Goal: Task Accomplishment & Management: Use online tool/utility

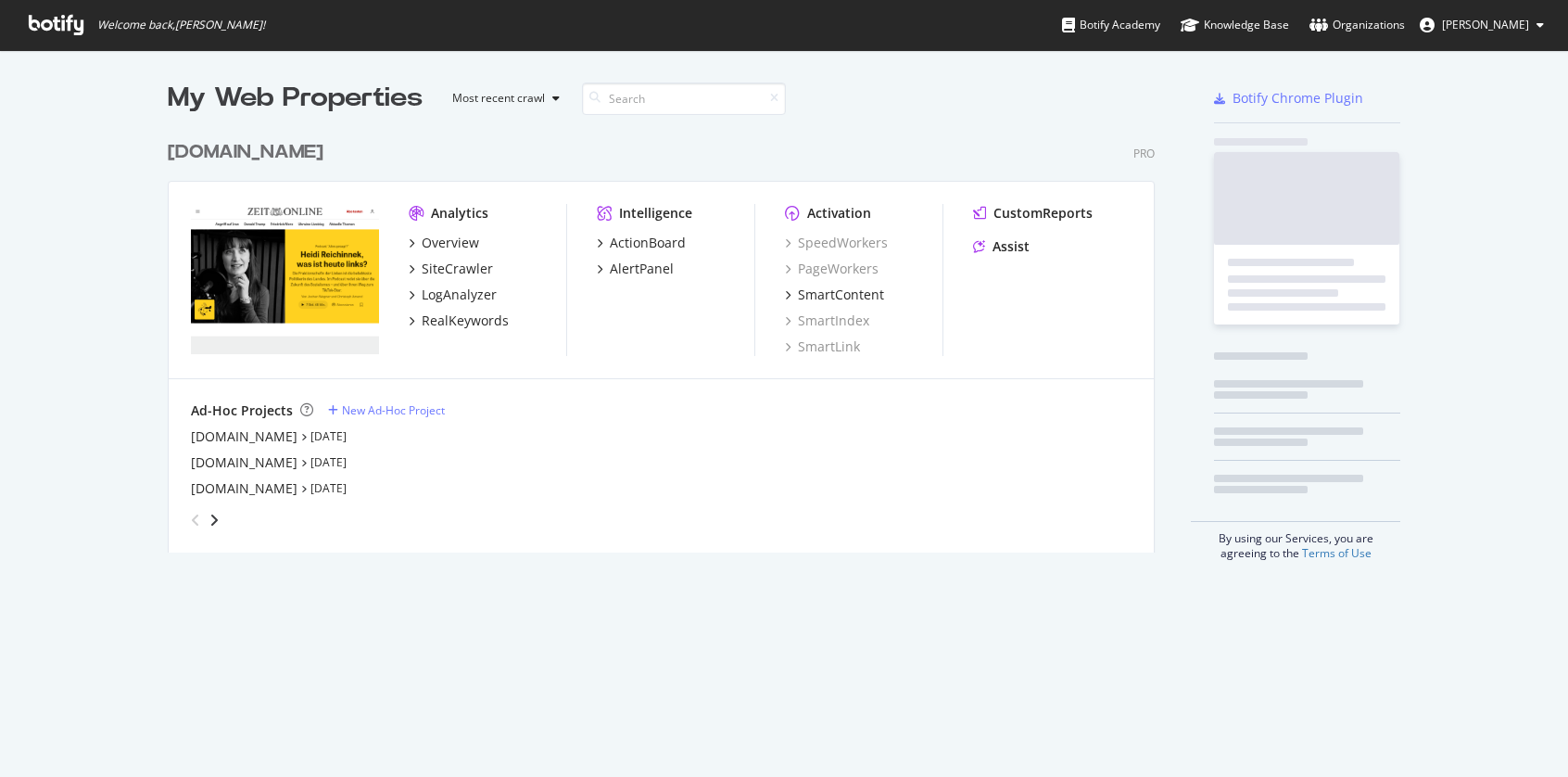
scroll to position [763, 1540]
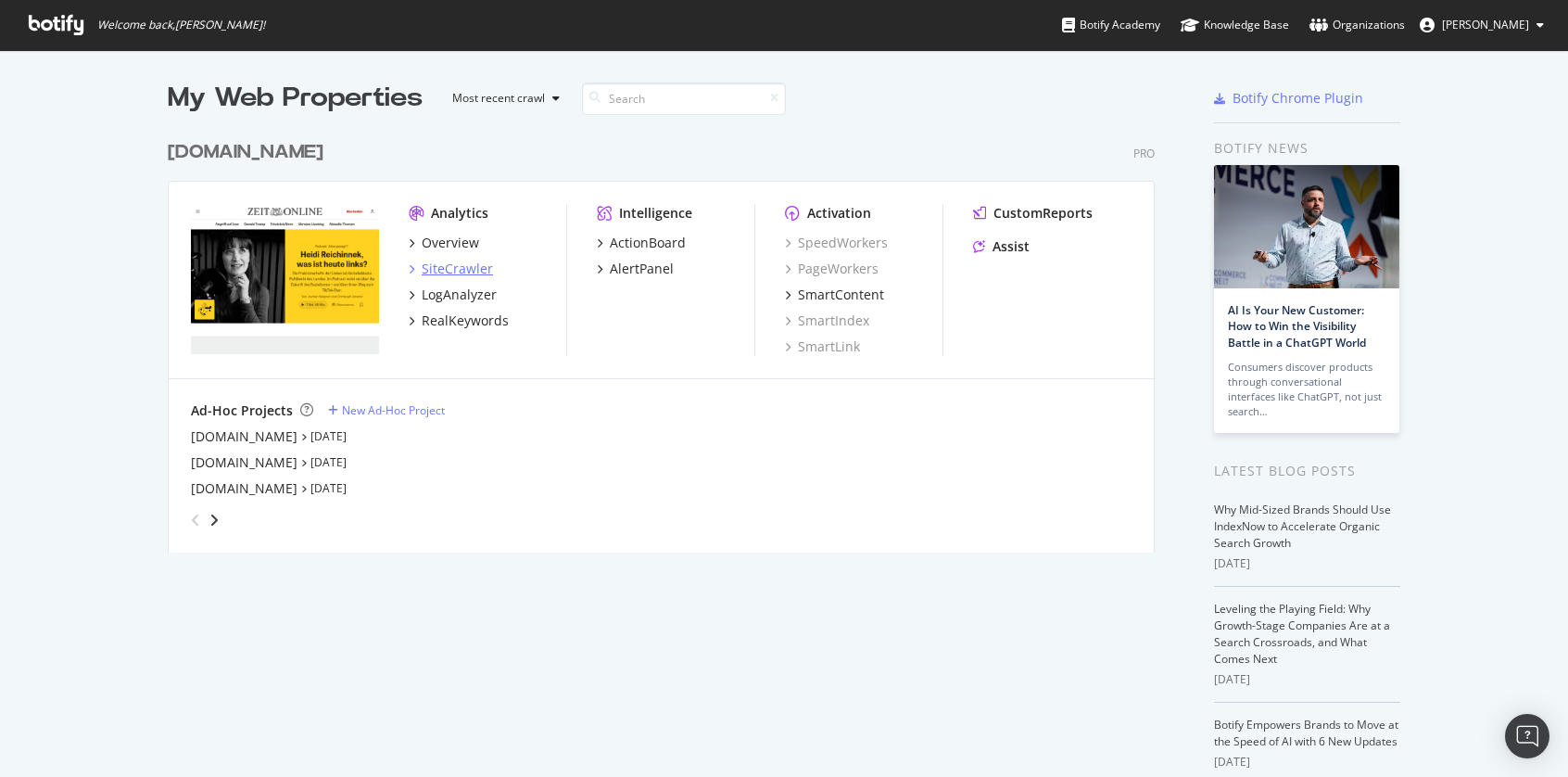
click at [470, 273] on div "SiteCrawler" at bounding box center [458, 268] width 71 height 19
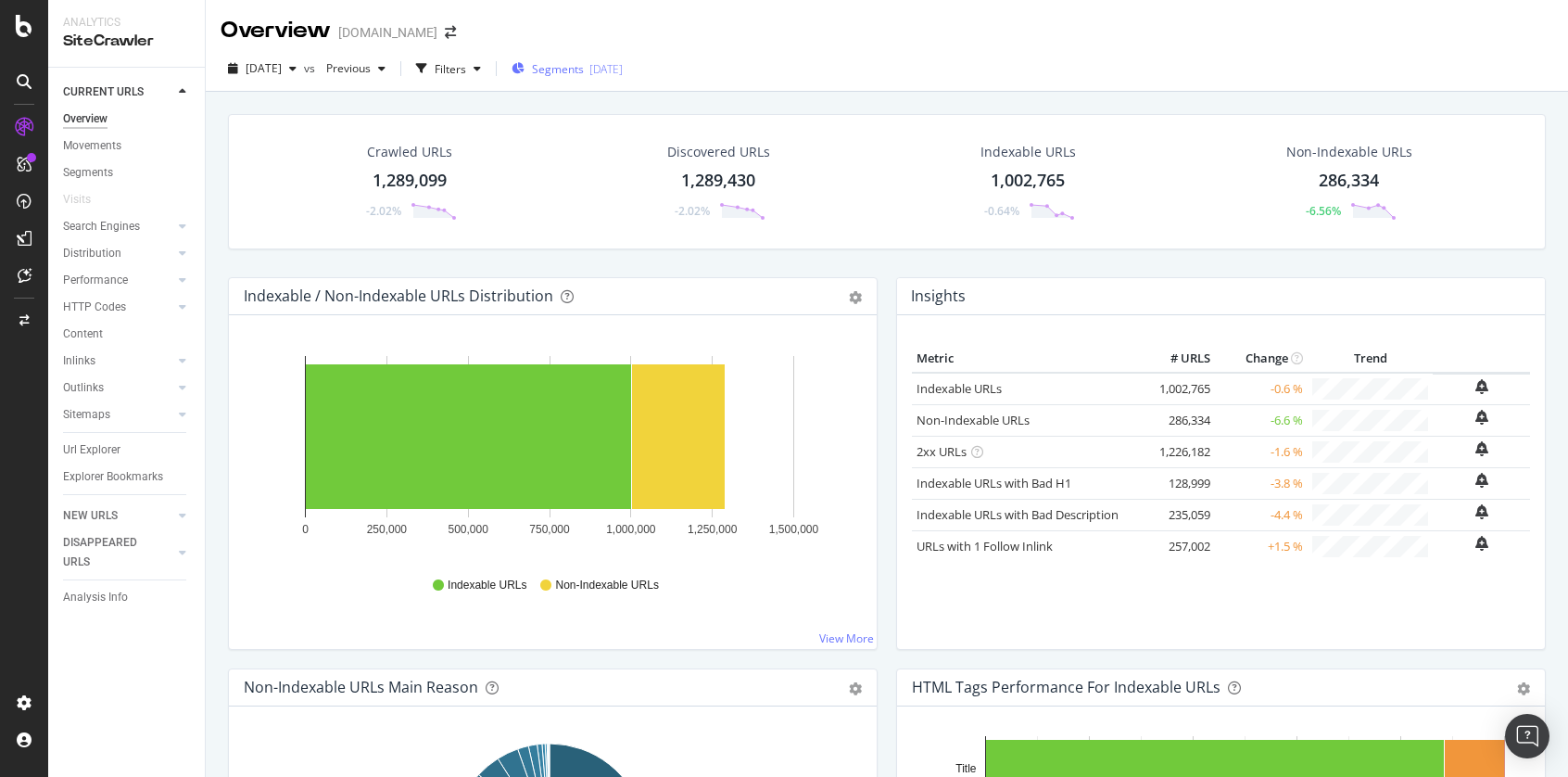
click at [584, 69] on span "Segments" at bounding box center [558, 69] width 52 height 16
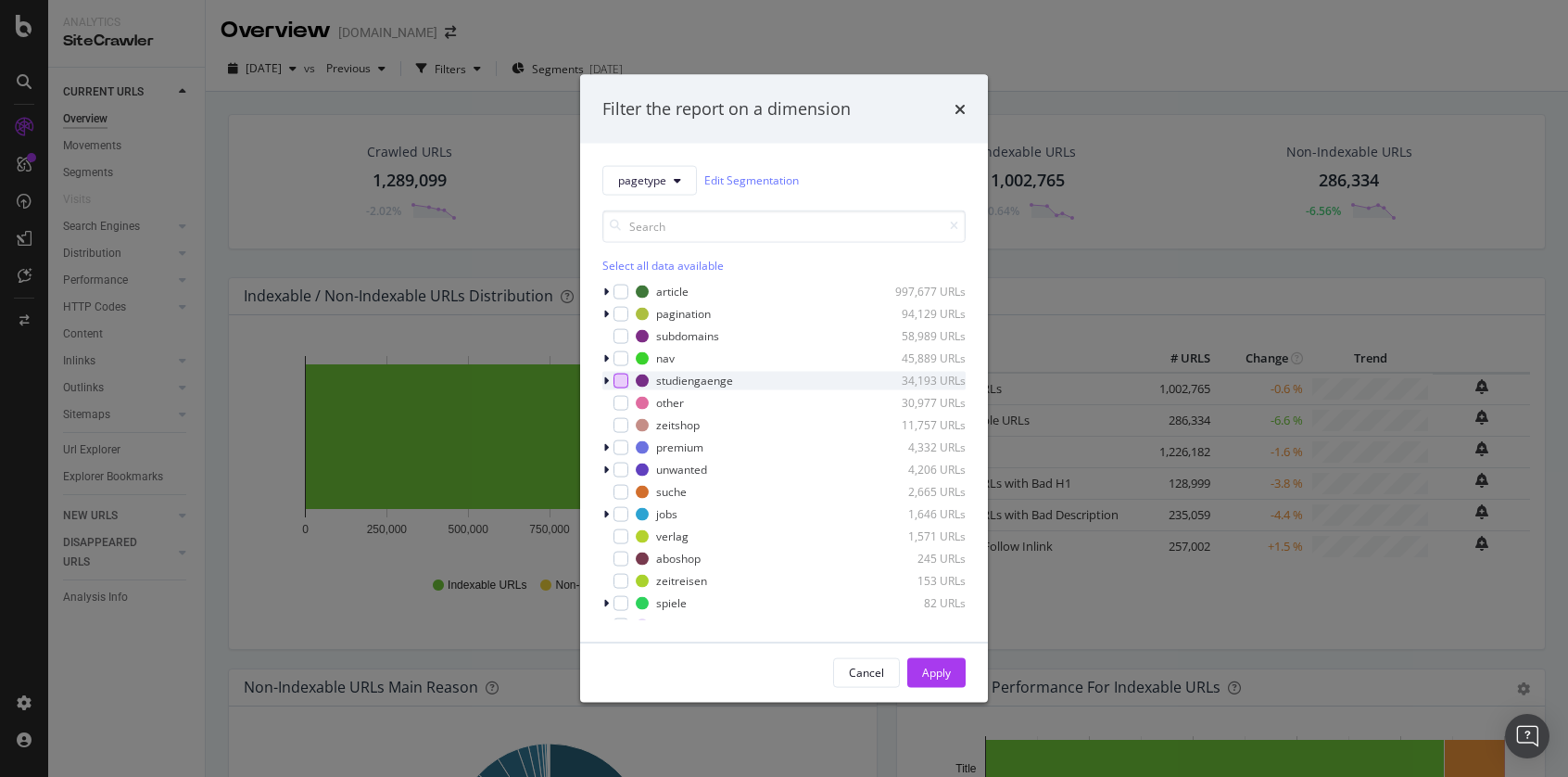
click at [619, 378] on div "modal" at bounding box center [620, 380] width 15 height 15
drag, startPoint x: 941, startPoint y: 668, endPoint x: 930, endPoint y: 306, distance: 362.2
click at [941, 668] on div "Apply" at bounding box center [936, 672] width 29 height 16
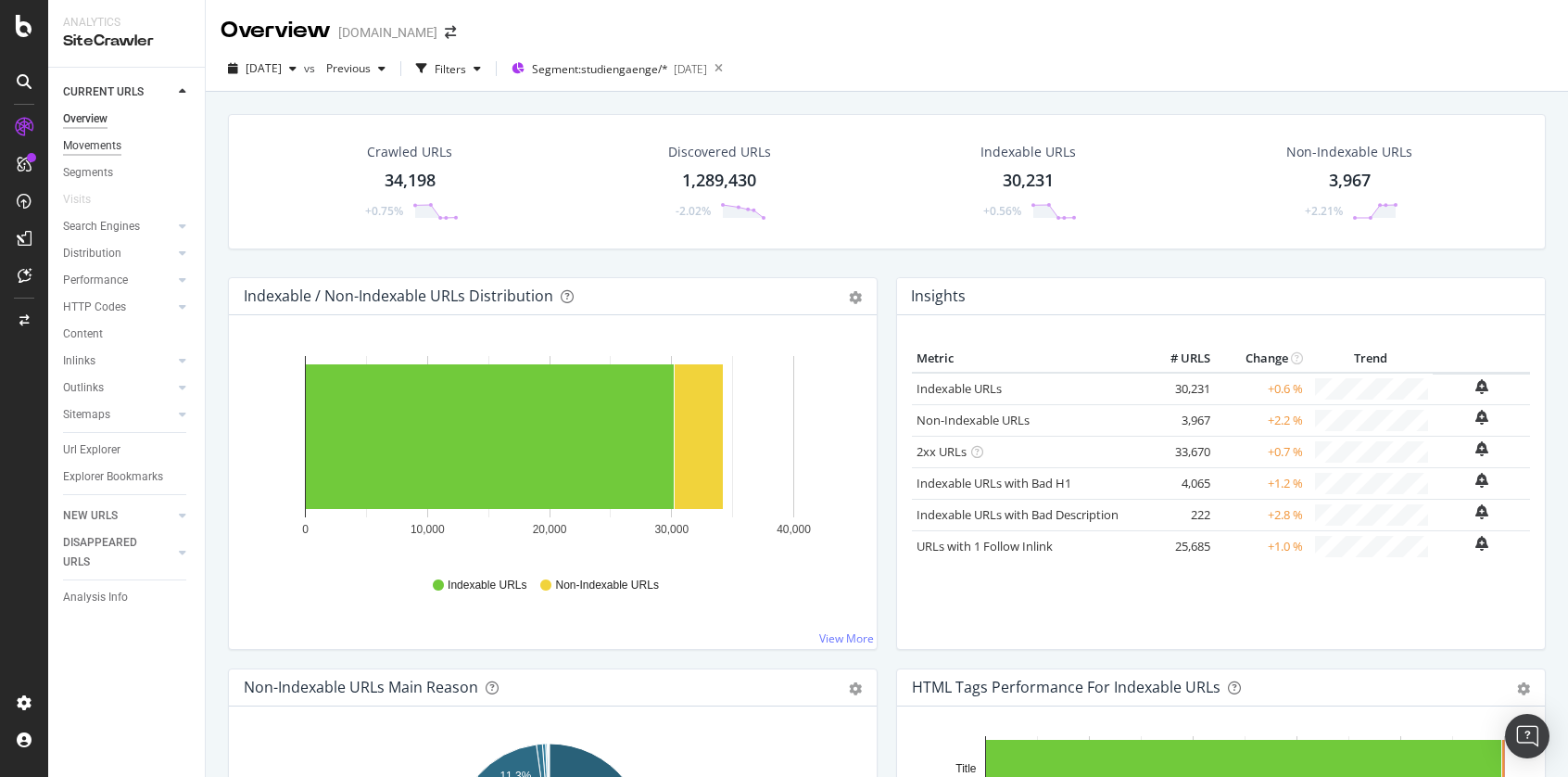
click at [81, 145] on div "Movements" at bounding box center [92, 146] width 58 height 20
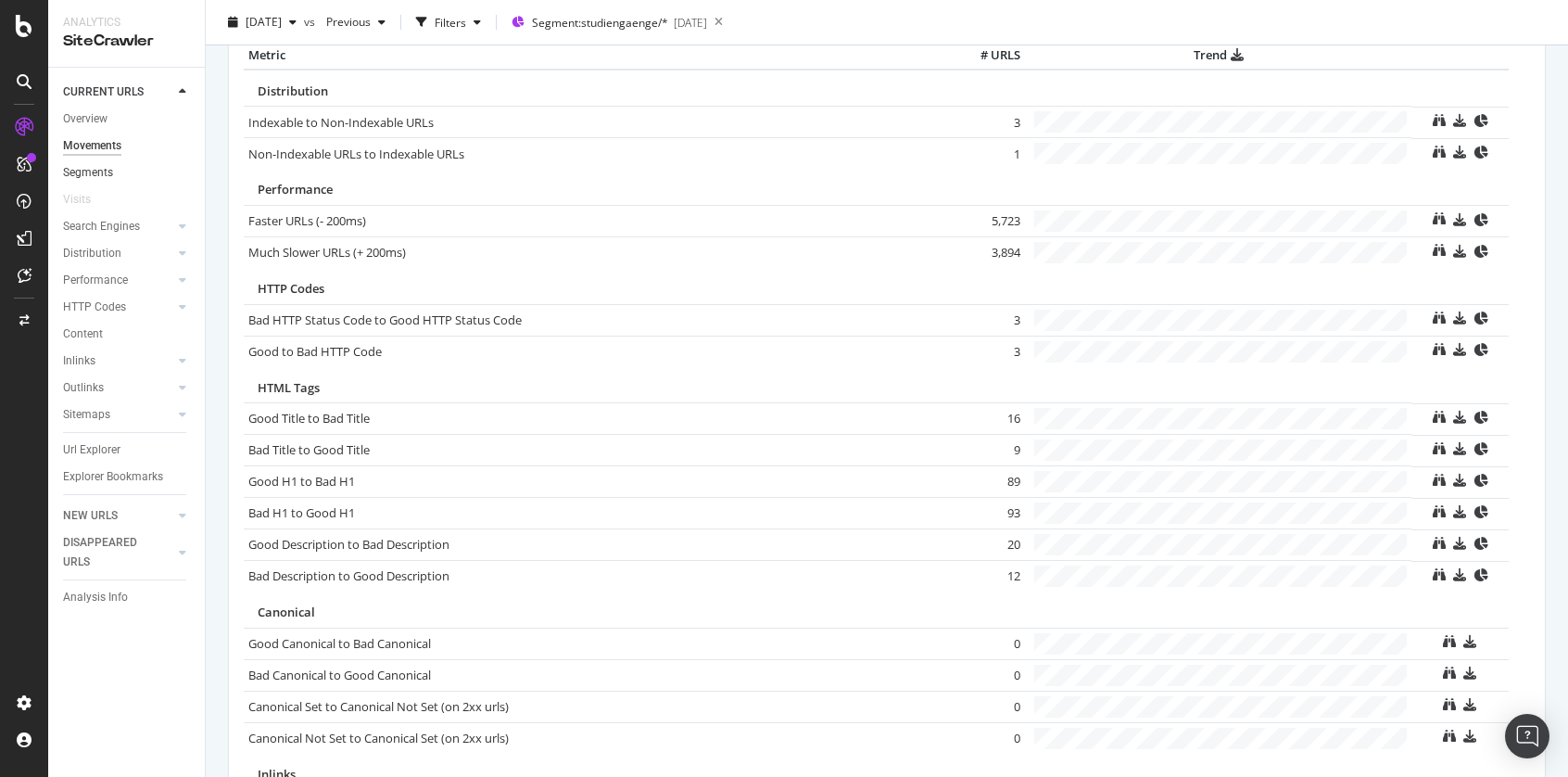
scroll to position [884, 0]
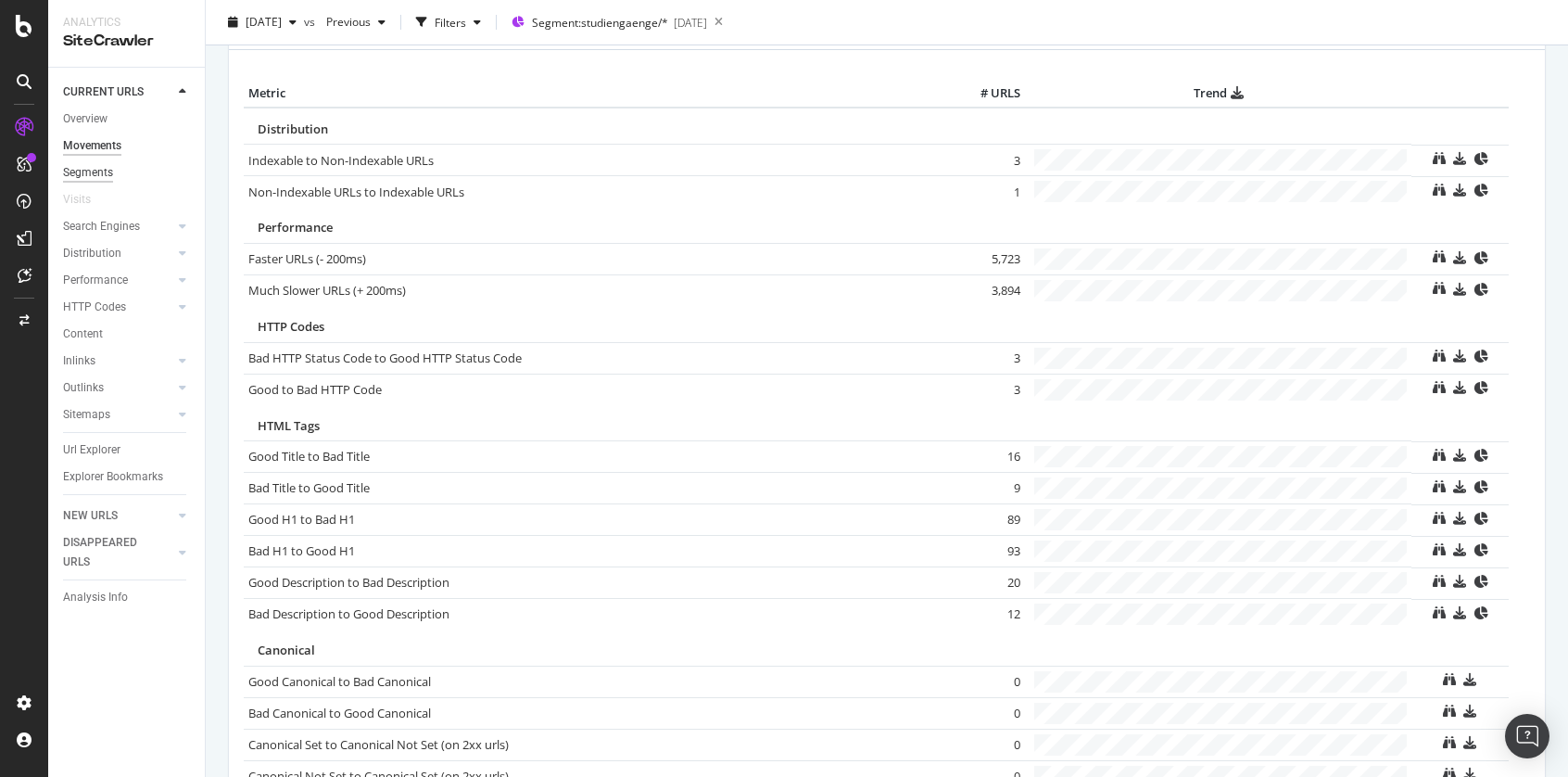
click at [83, 175] on div "Segments" at bounding box center [88, 173] width 50 height 20
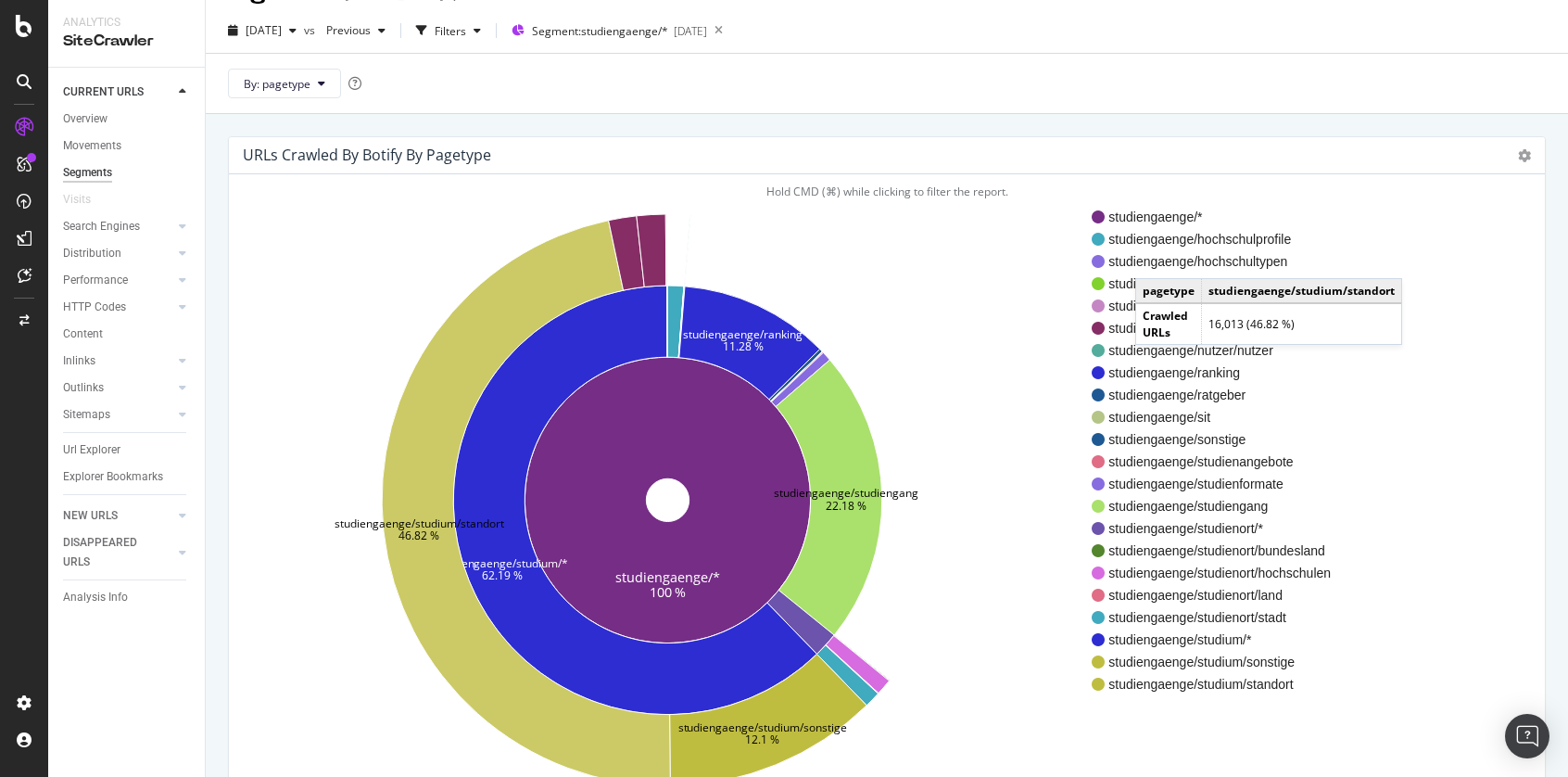
scroll to position [35, 0]
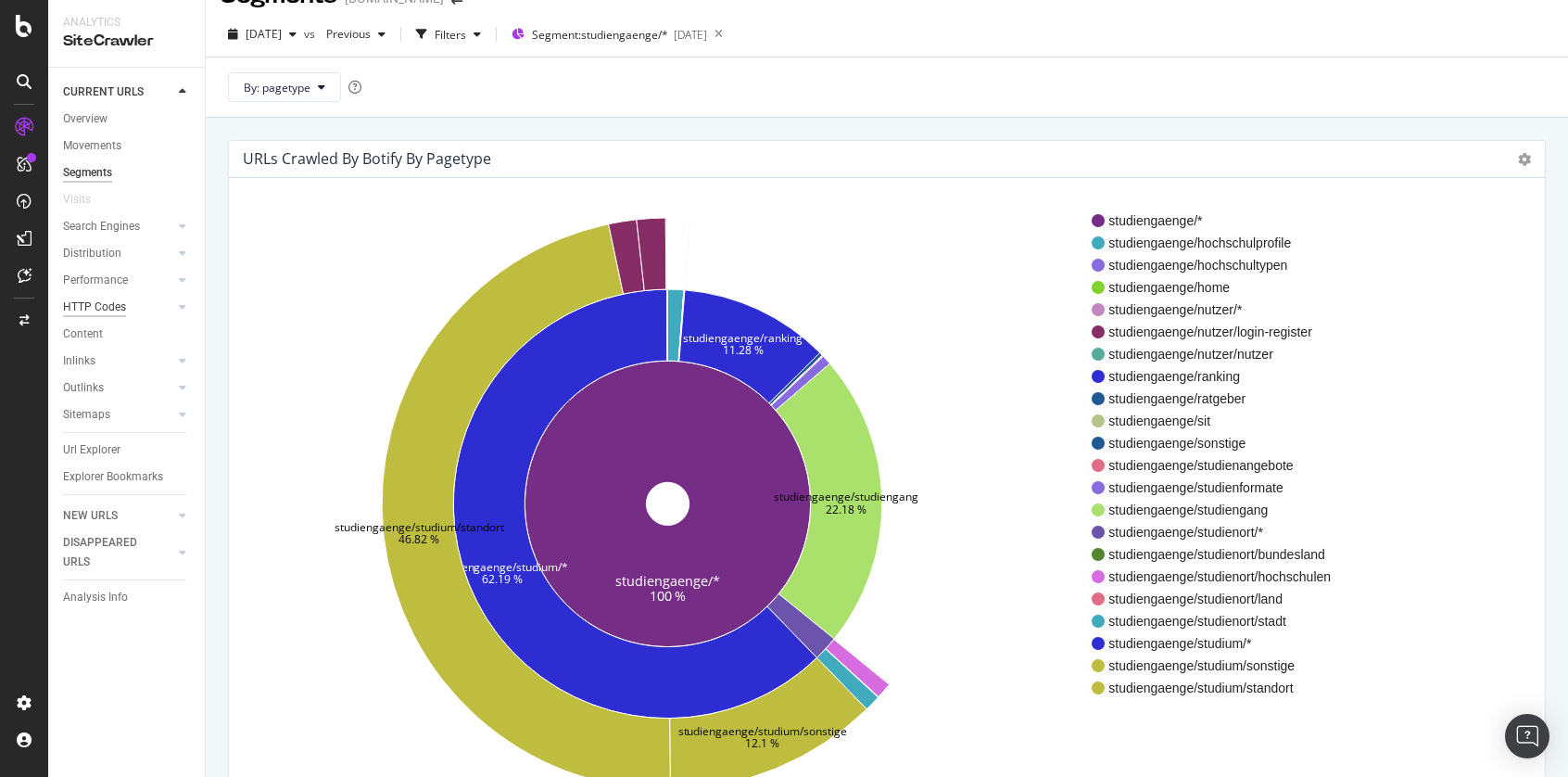
click at [108, 308] on div "HTTP Codes" at bounding box center [95, 308] width 63 height 20
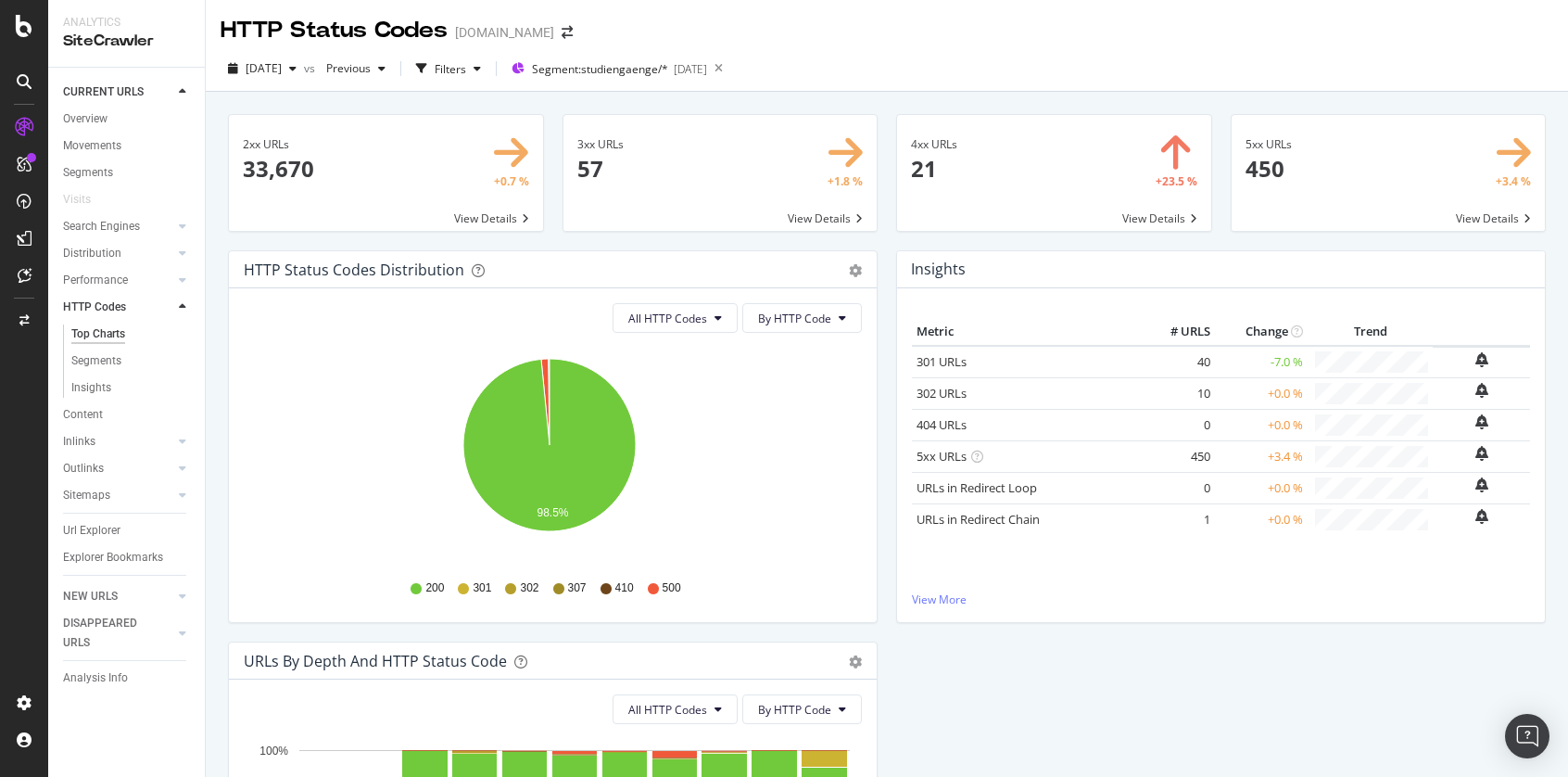
click at [1157, 220] on span at bounding box center [1054, 173] width 315 height 115
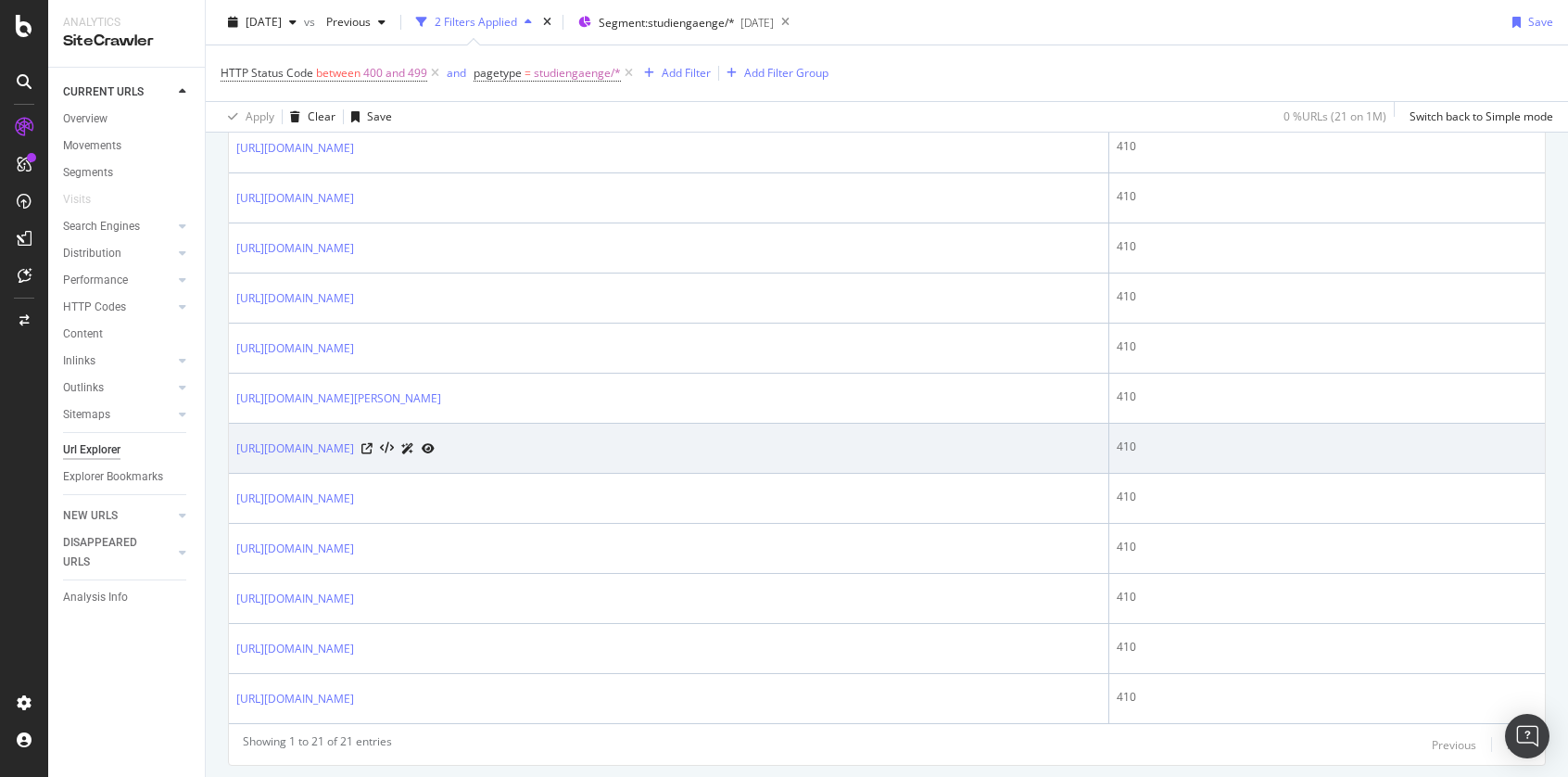
scroll to position [990, 0]
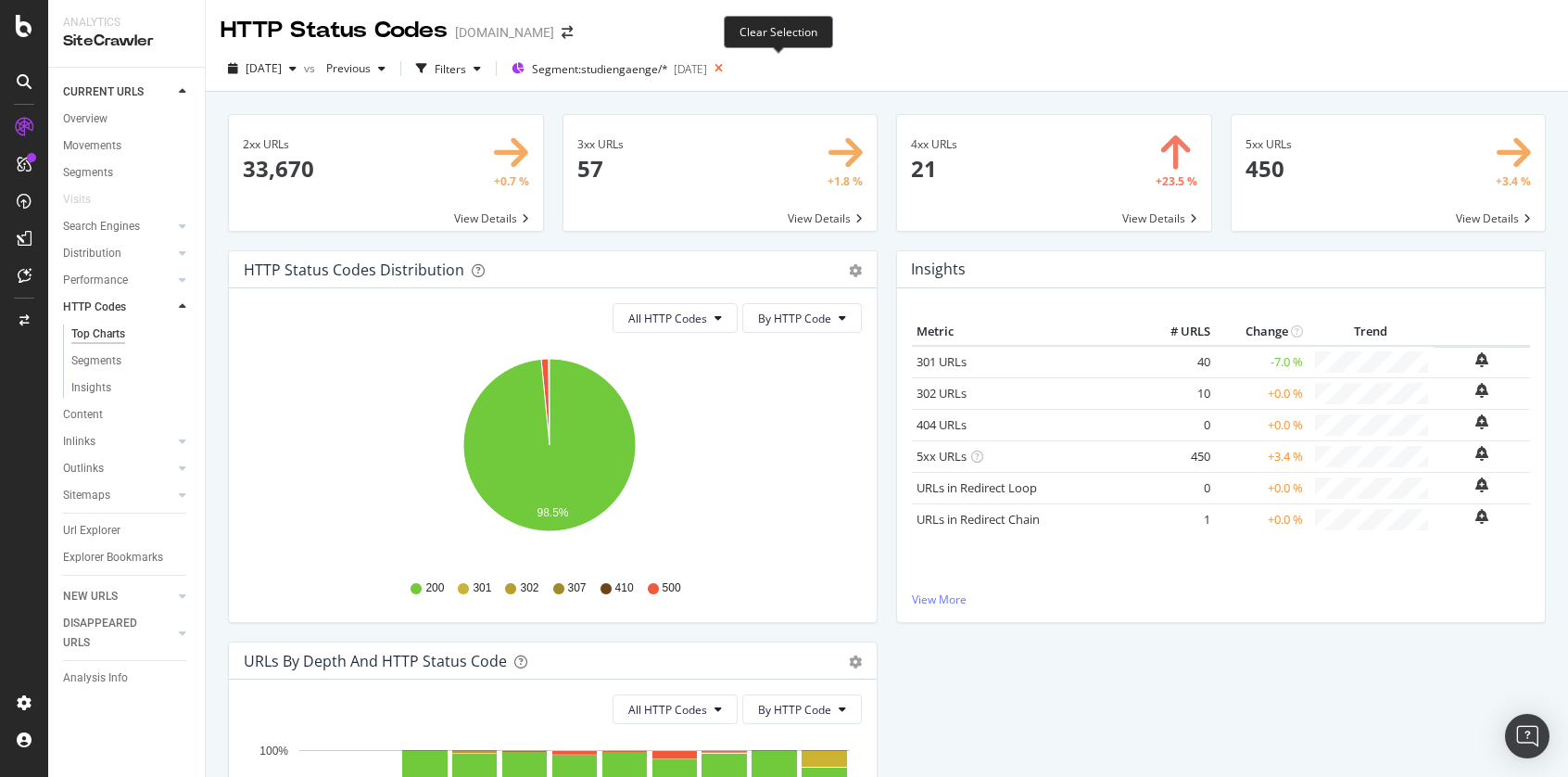
click at [731, 69] on icon at bounding box center [718, 68] width 23 height 26
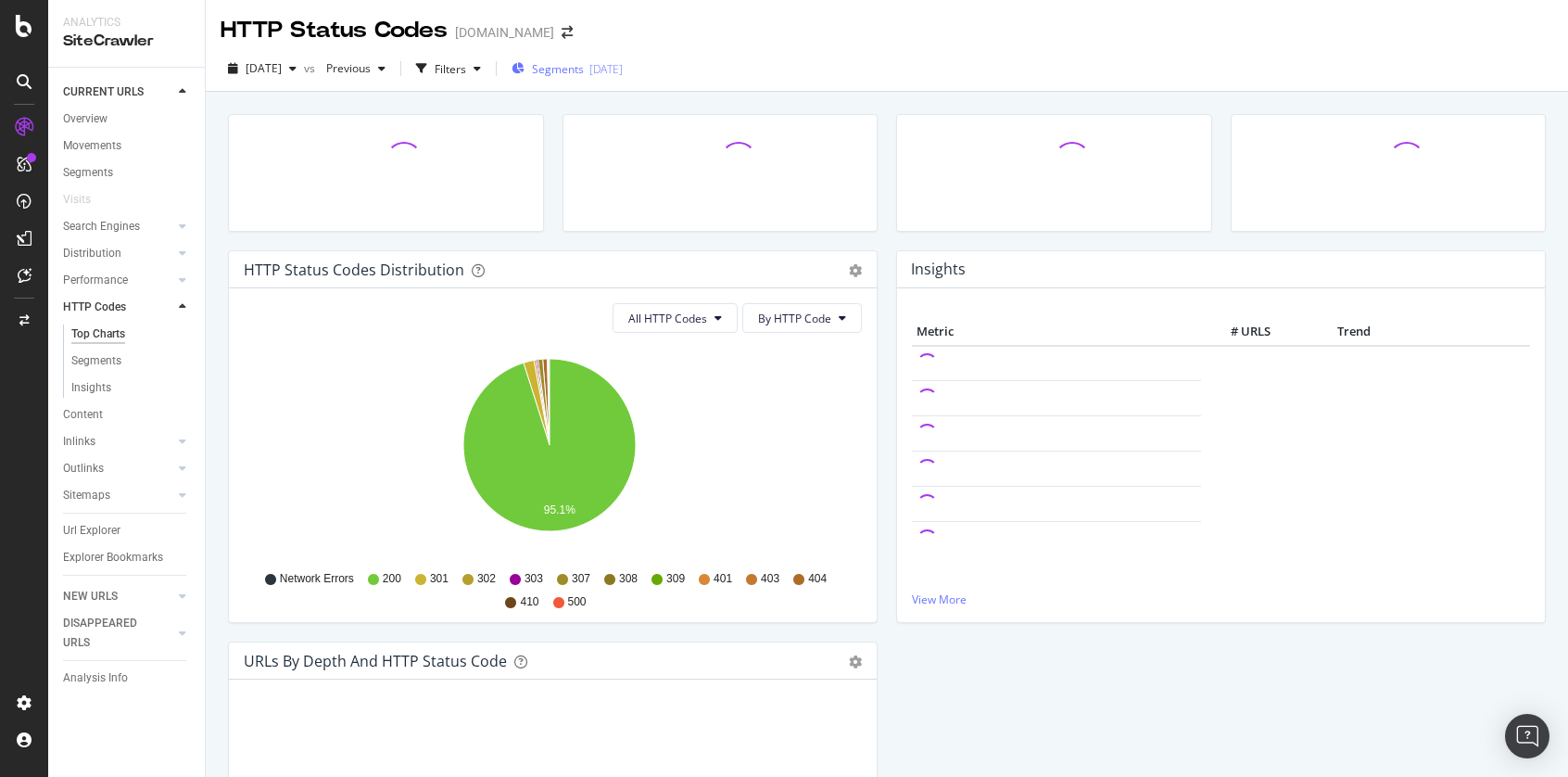
click at [584, 75] on span "Segments" at bounding box center [558, 69] width 52 height 16
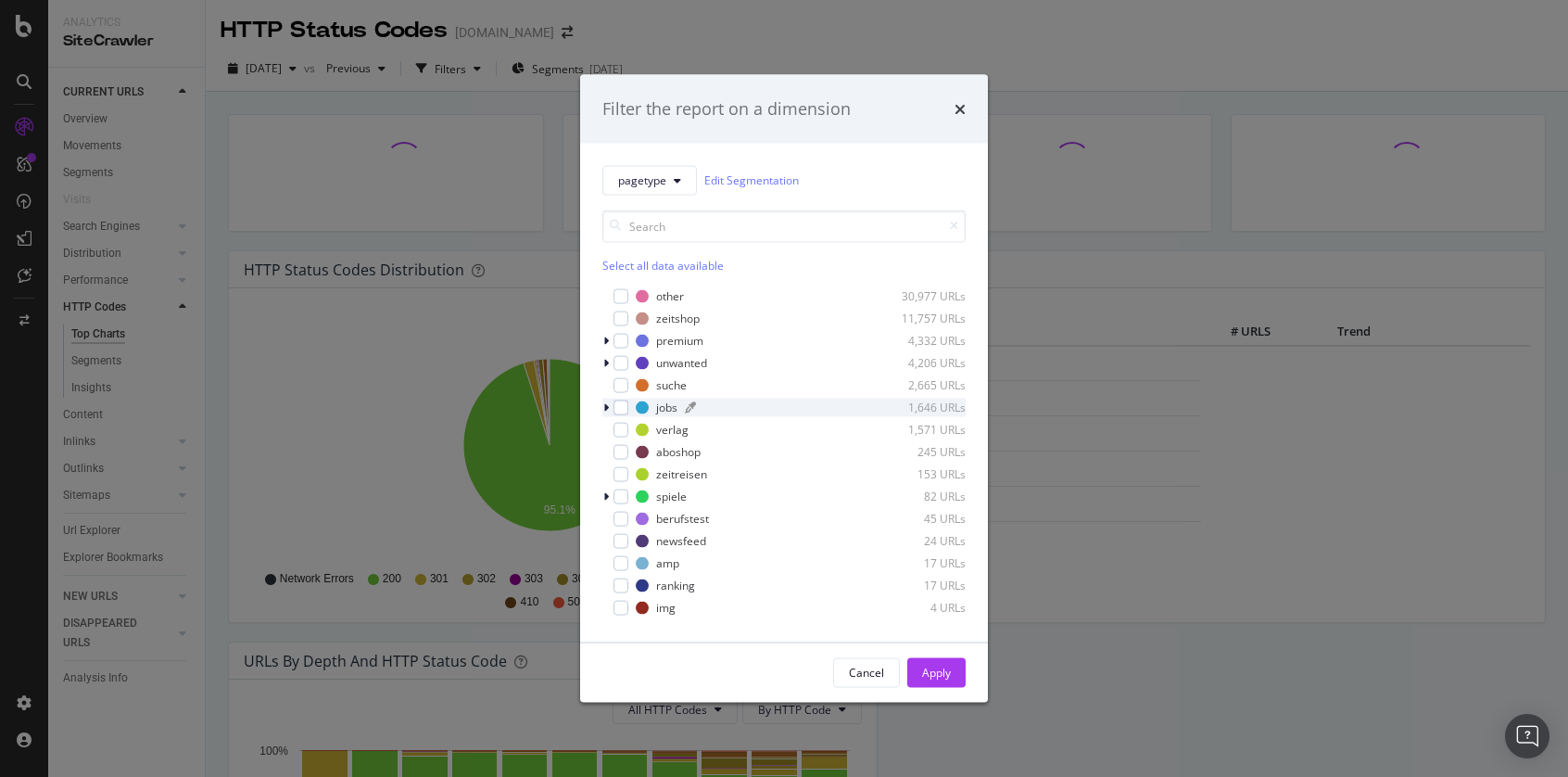
scroll to position [126, 0]
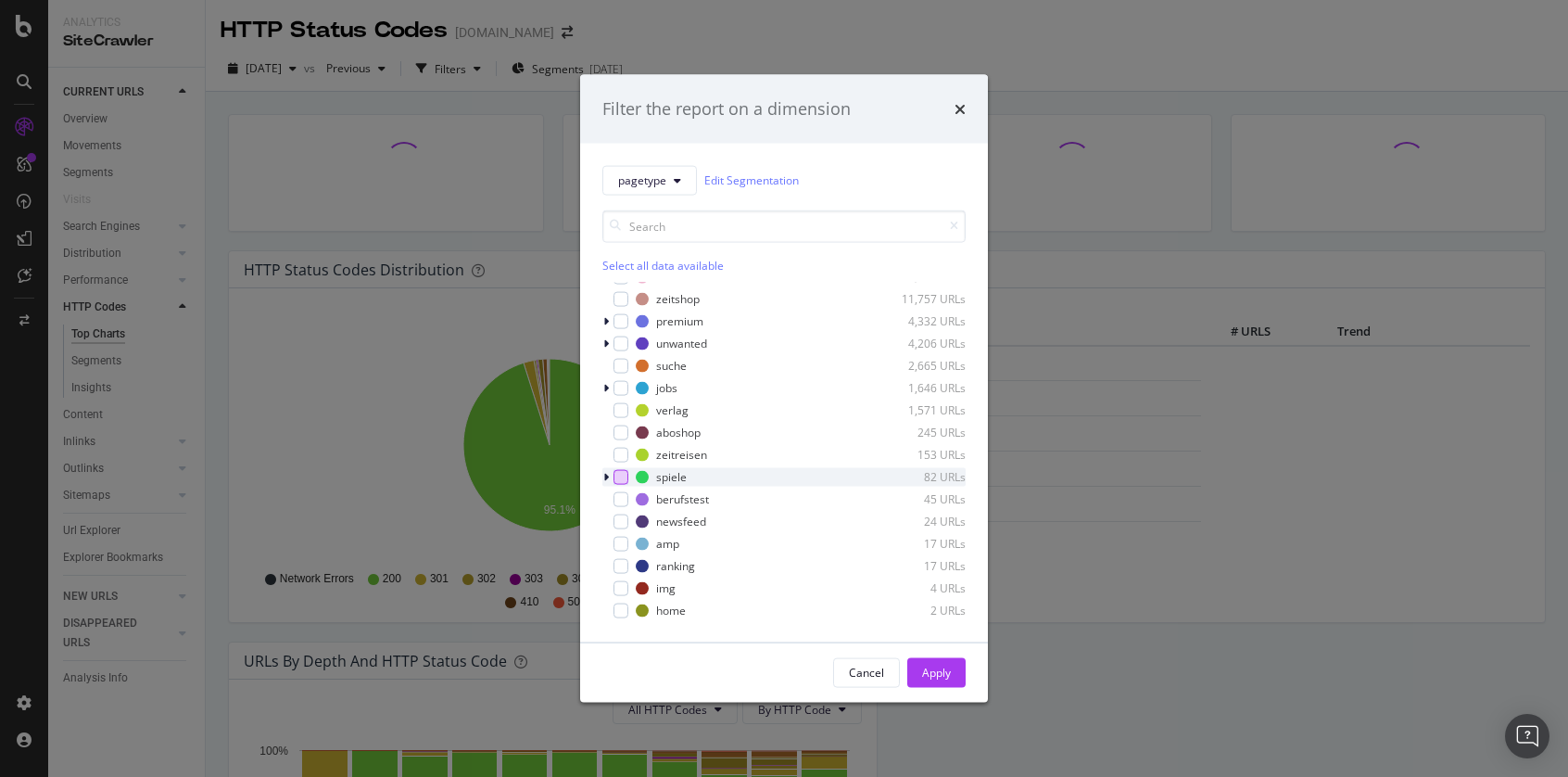
click at [624, 483] on div "modal" at bounding box center [620, 476] width 15 height 15
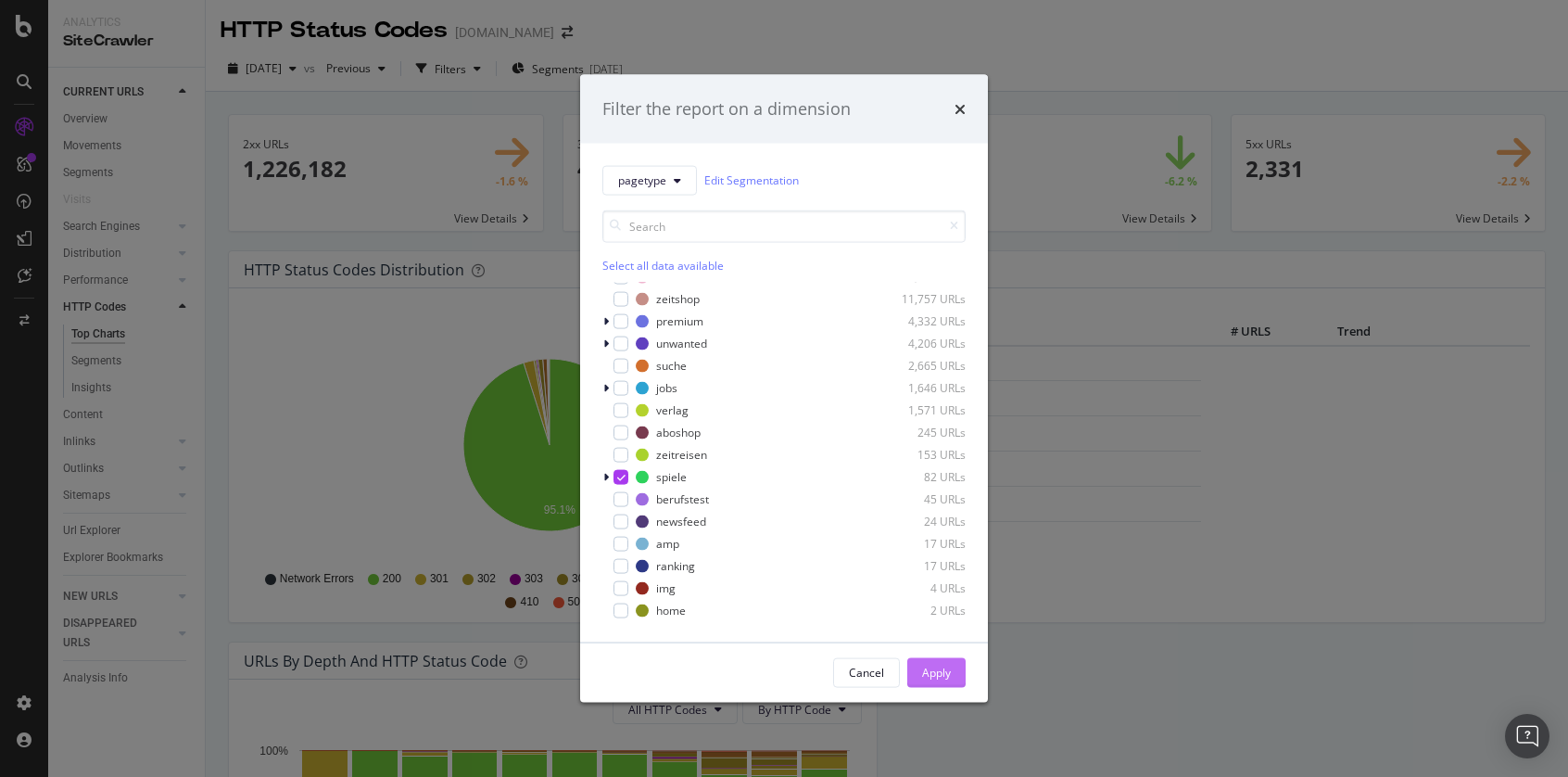
click at [957, 671] on button "Apply" at bounding box center [936, 671] width 58 height 30
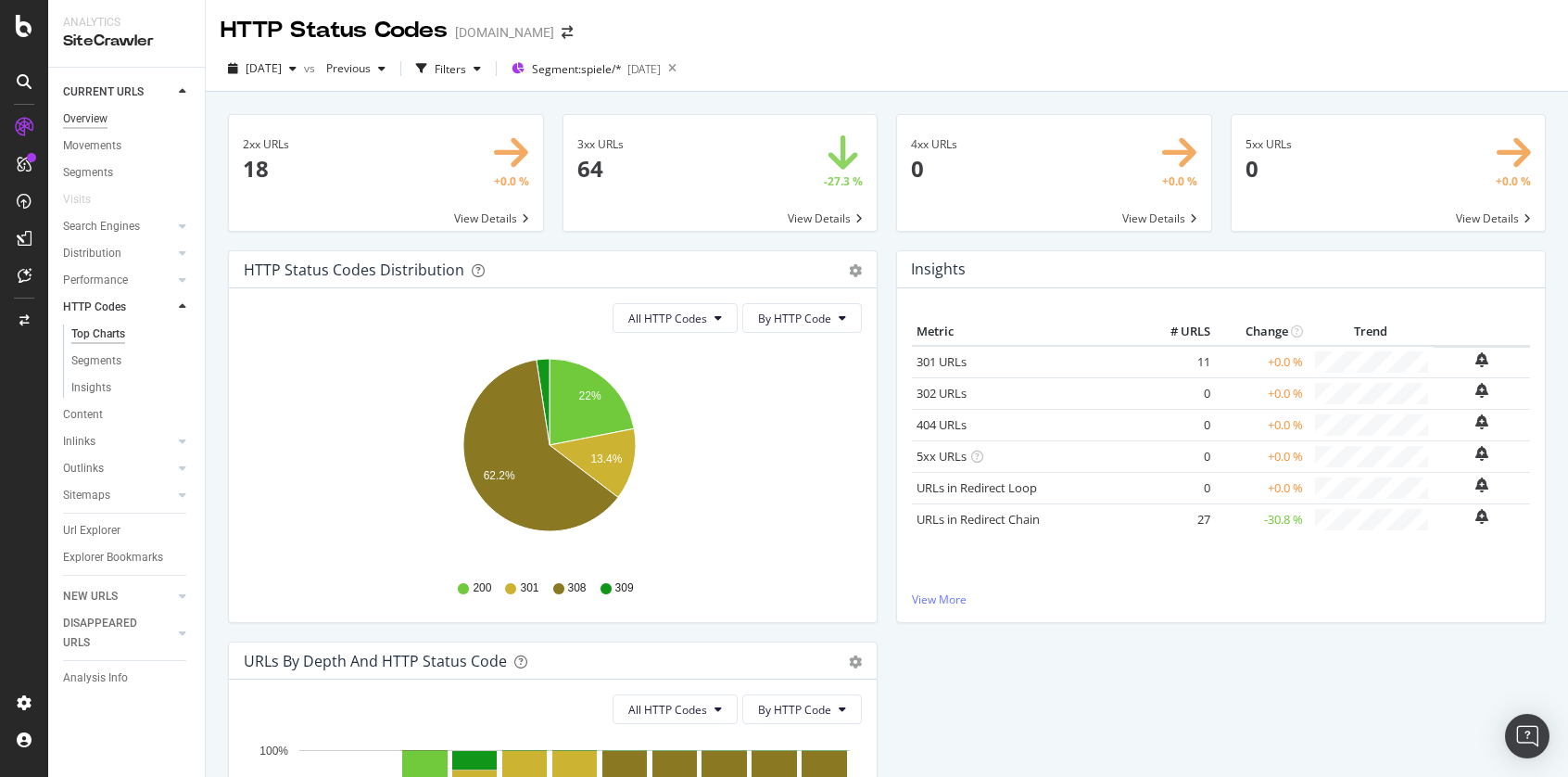
click at [91, 111] on div "Overview" at bounding box center [85, 119] width 44 height 20
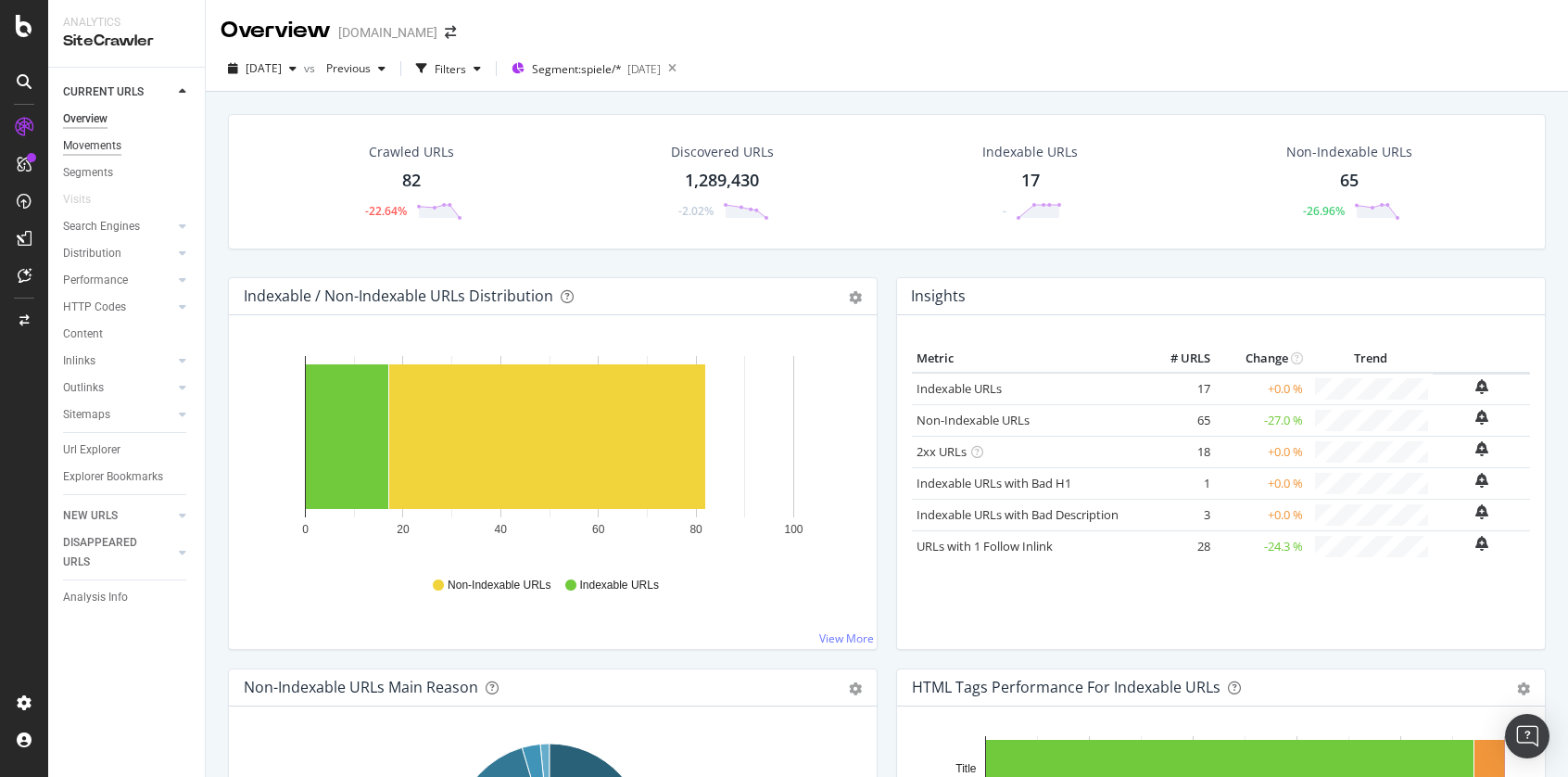
click at [109, 146] on div "Movements" at bounding box center [92, 146] width 58 height 20
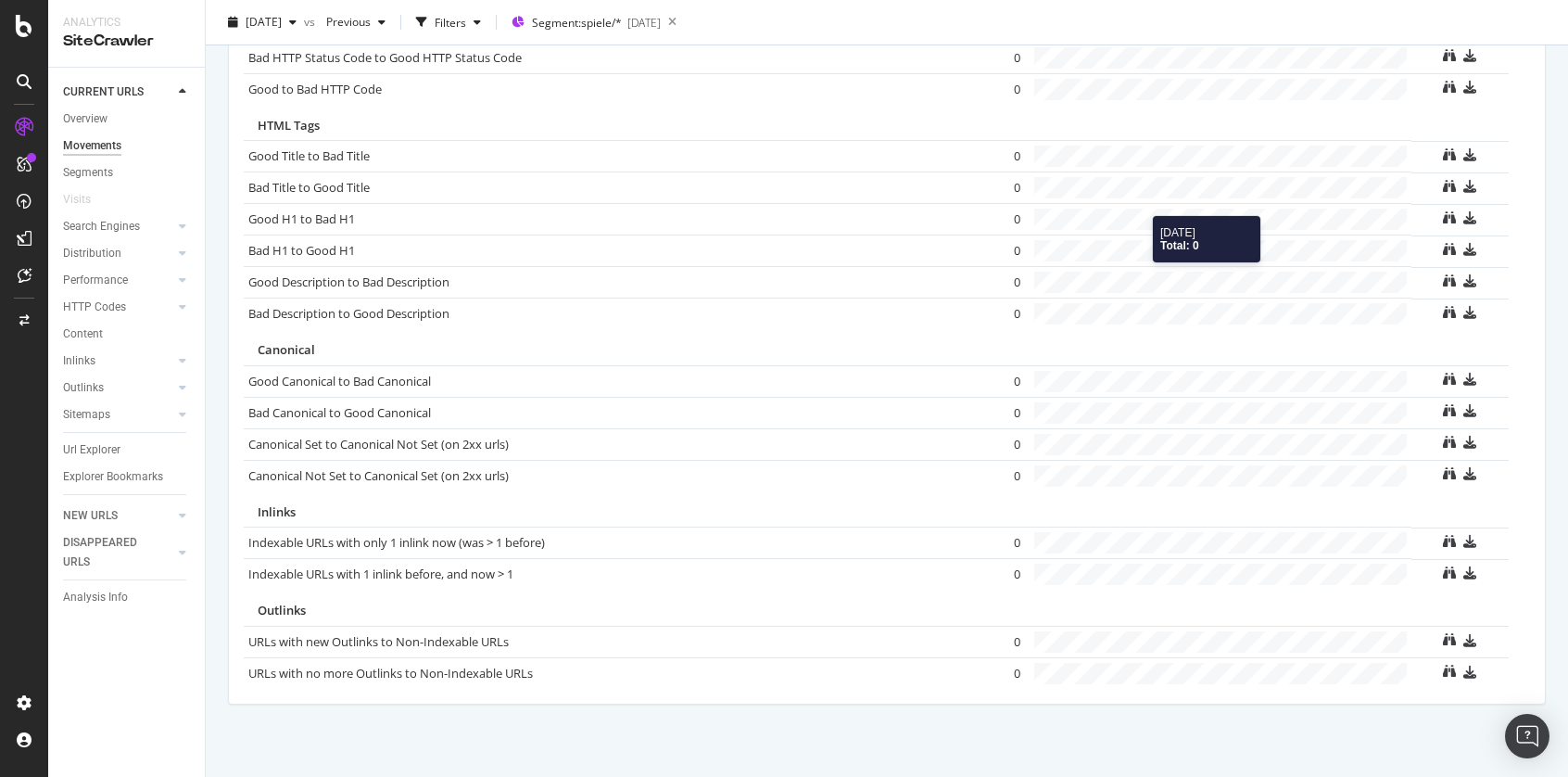
scroll to position [1196, 0]
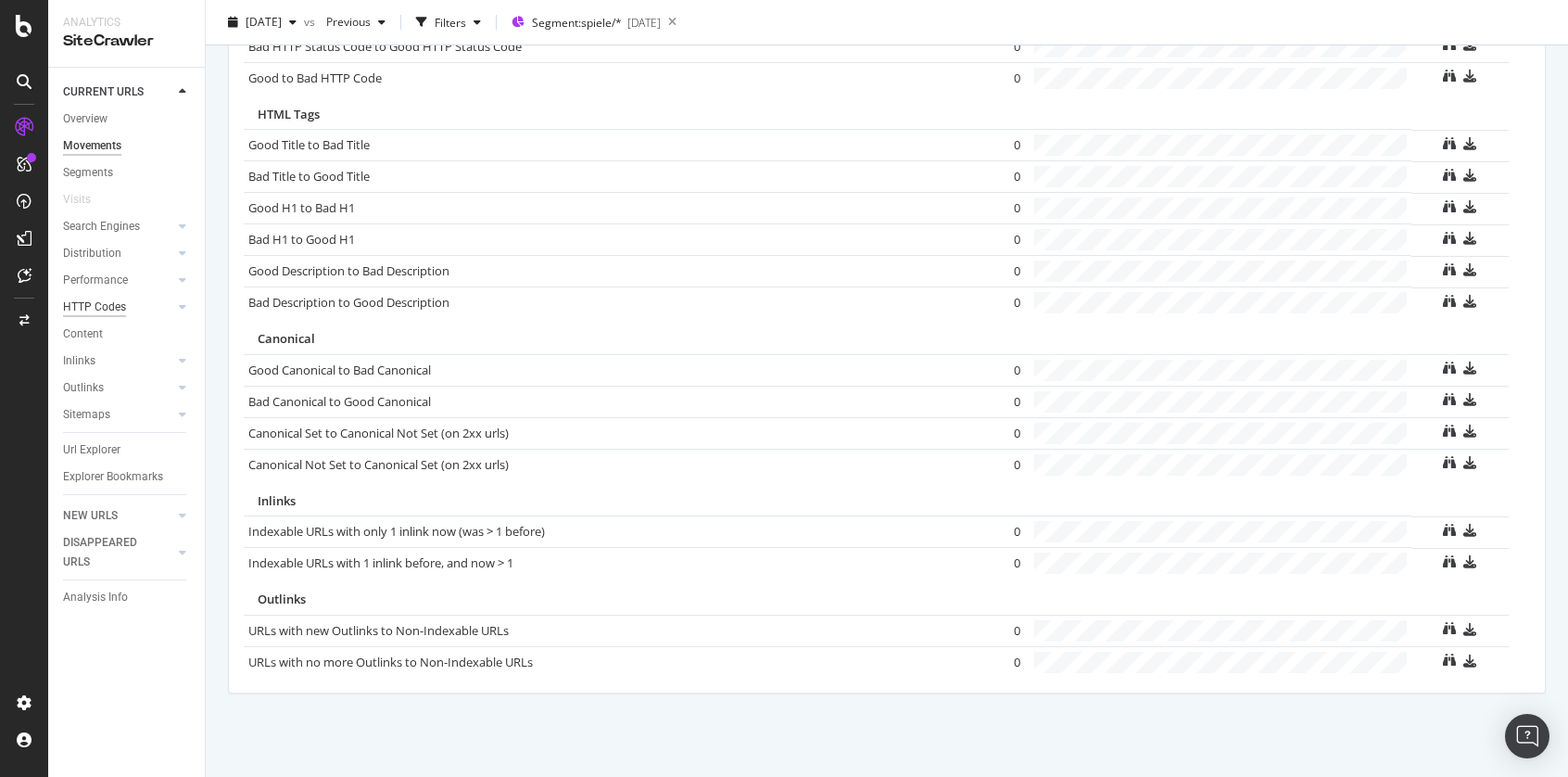
click at [101, 301] on div "HTTP Codes" at bounding box center [95, 308] width 63 height 20
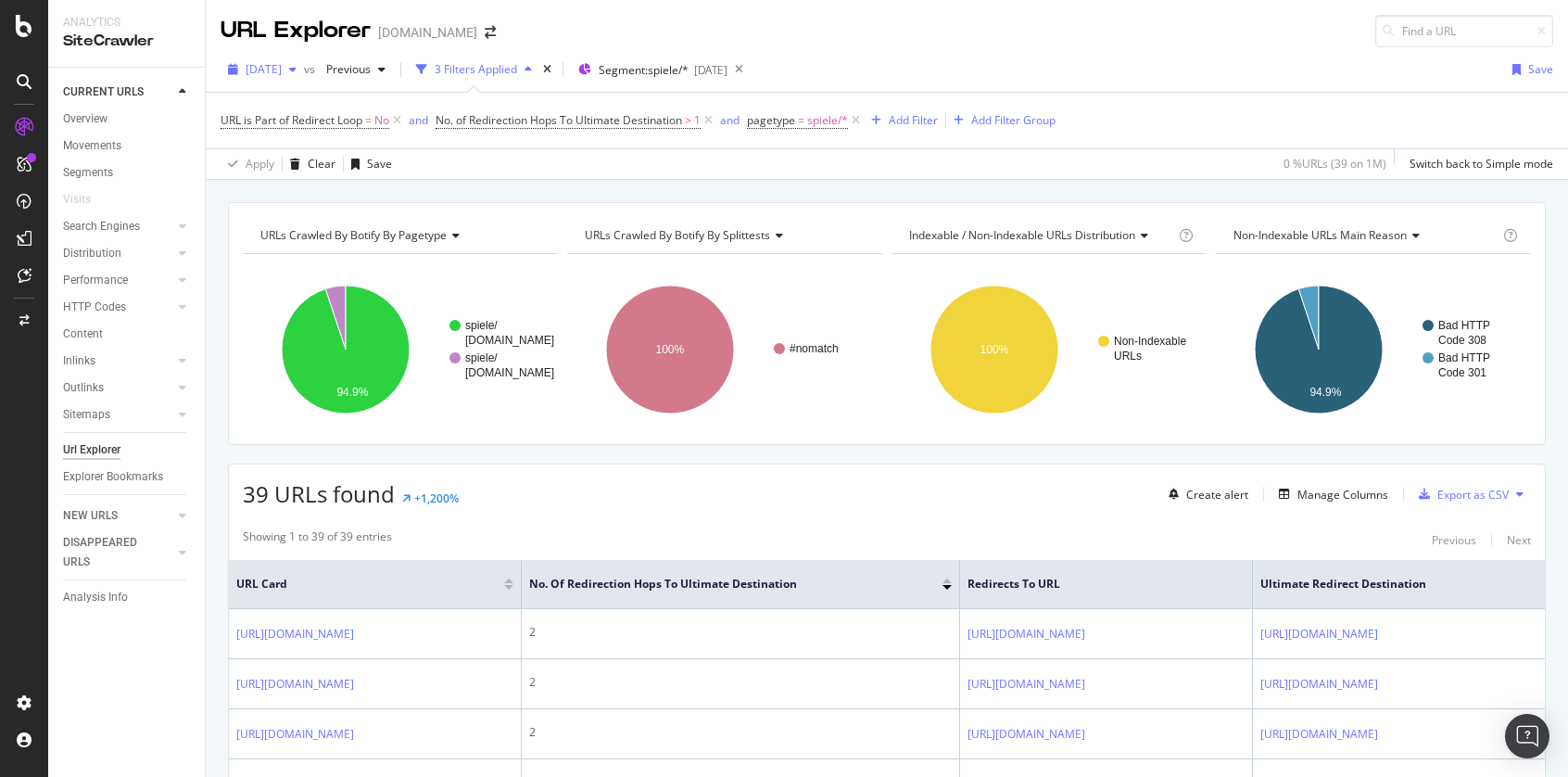
click at [282, 69] on span "[DATE]" at bounding box center [263, 69] width 36 height 16
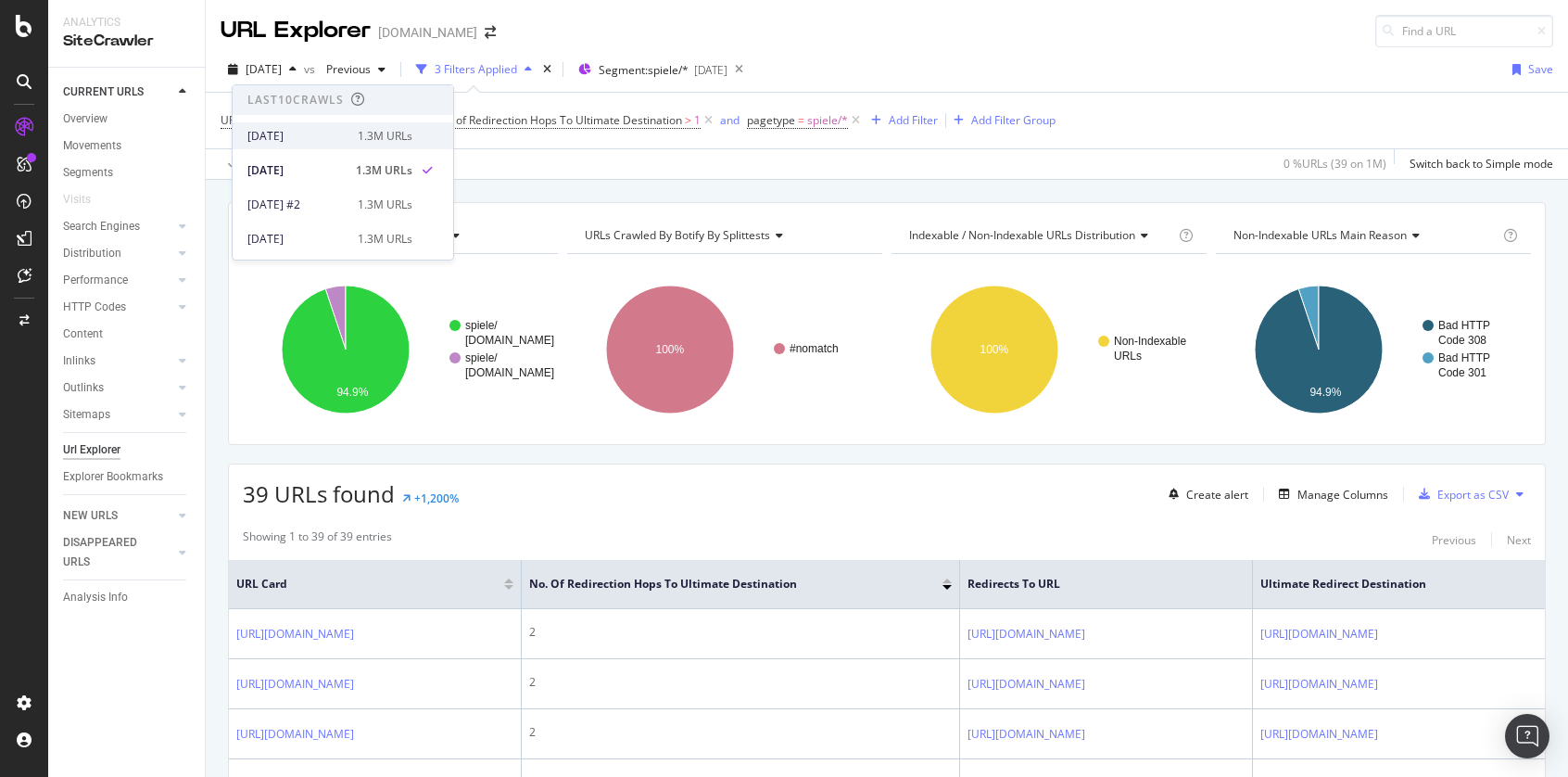
click at [340, 139] on div "2025 Aug. 5th 1.3M URLs" at bounding box center [329, 136] width 165 height 17
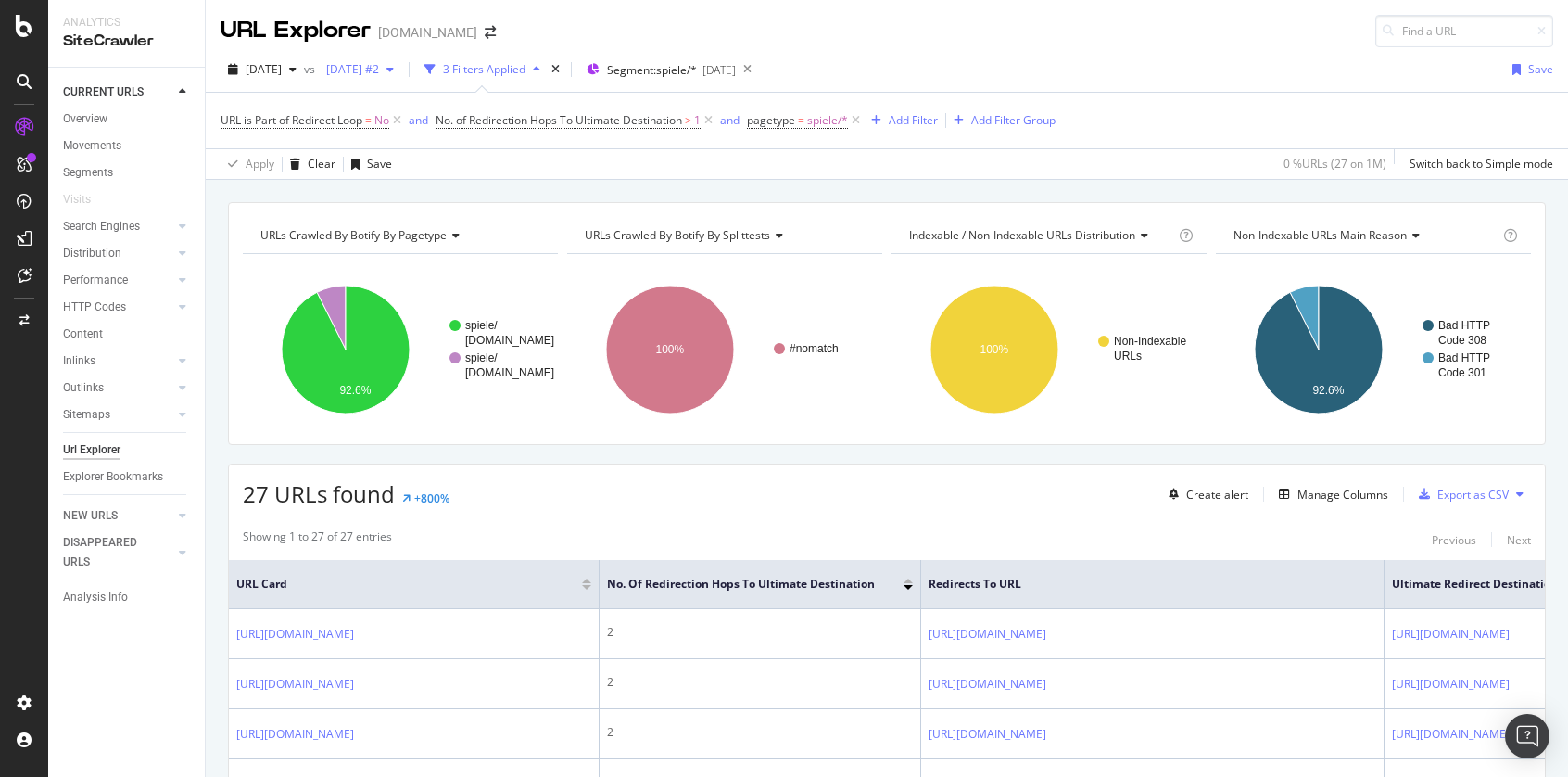
click at [379, 69] on span "2025 Jul. 1st #2" at bounding box center [348, 69] width 60 height 16
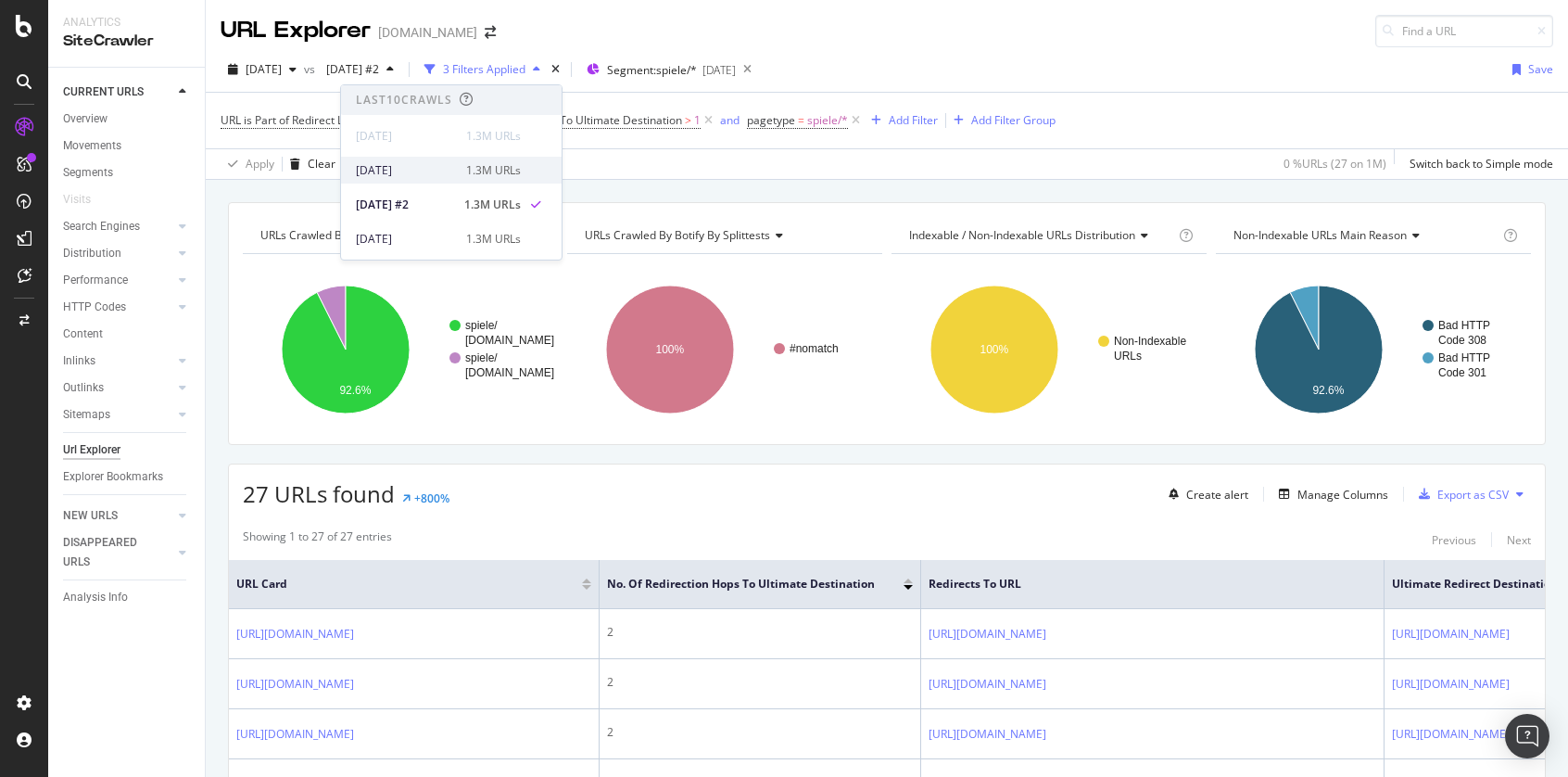
click at [428, 173] on div "[DATE]" at bounding box center [405, 170] width 100 height 17
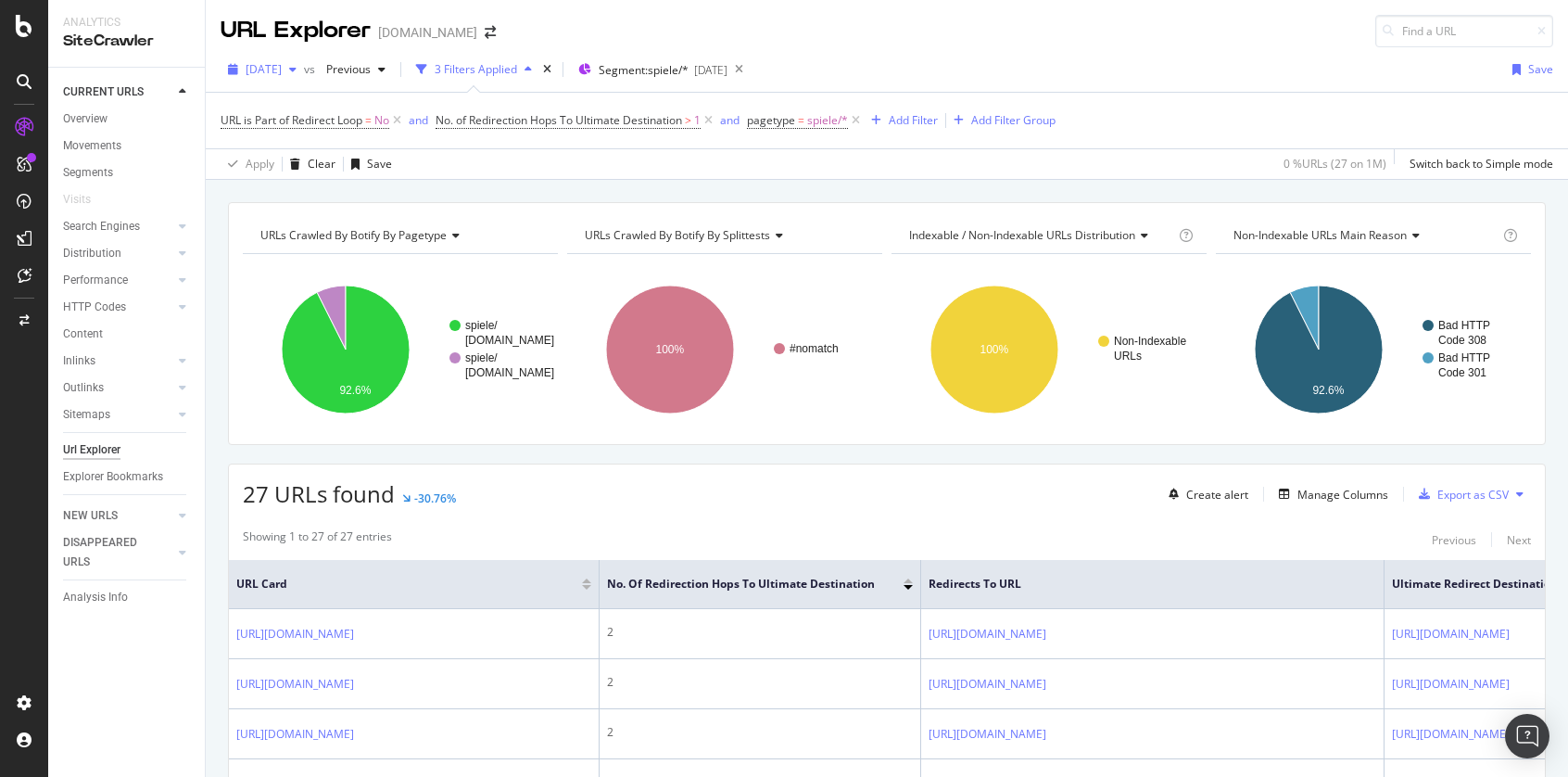
click at [304, 67] on div "button" at bounding box center [293, 69] width 23 height 11
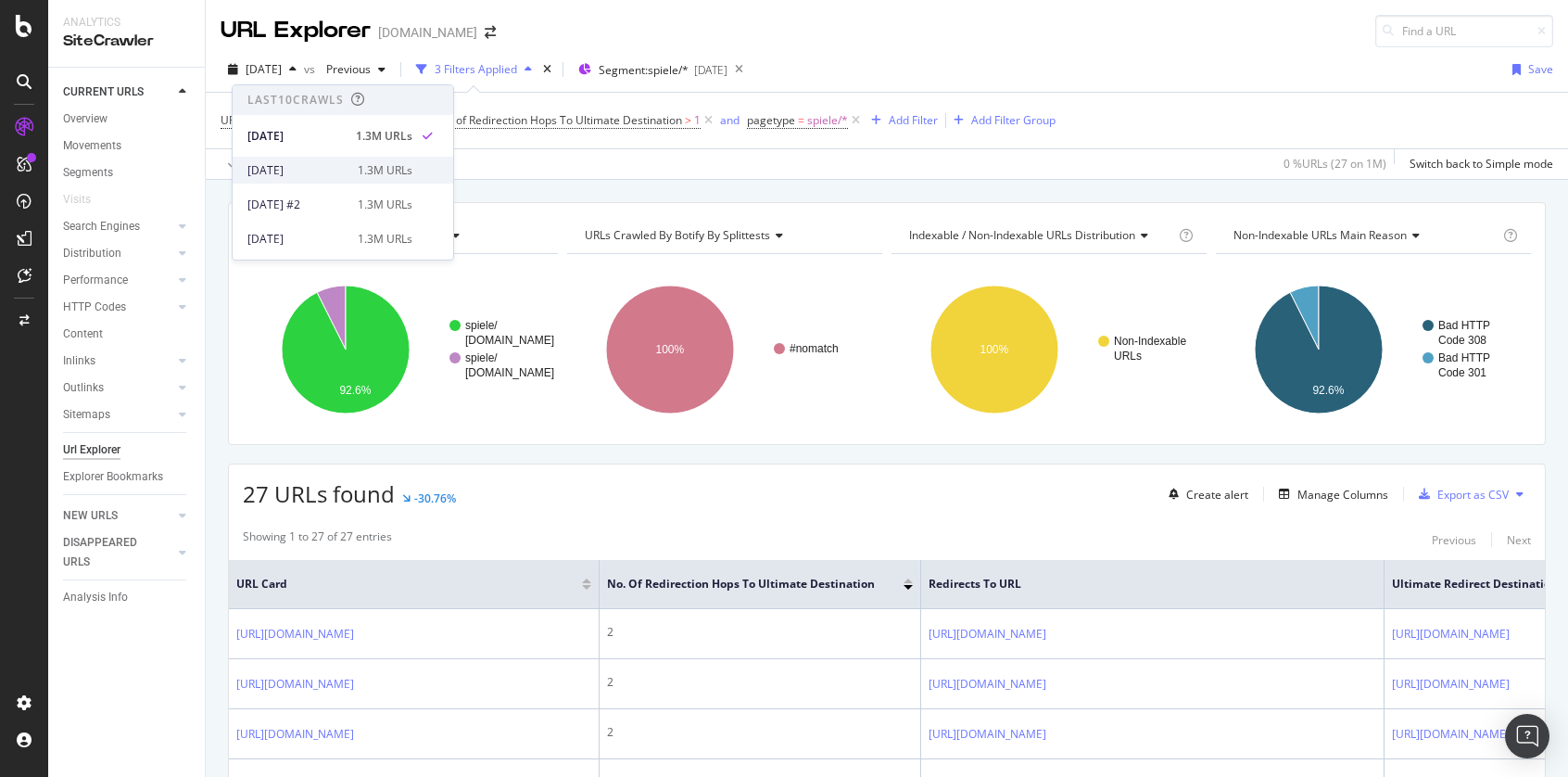
click at [321, 170] on div "2025 Jul. 14th" at bounding box center [297, 170] width 100 height 17
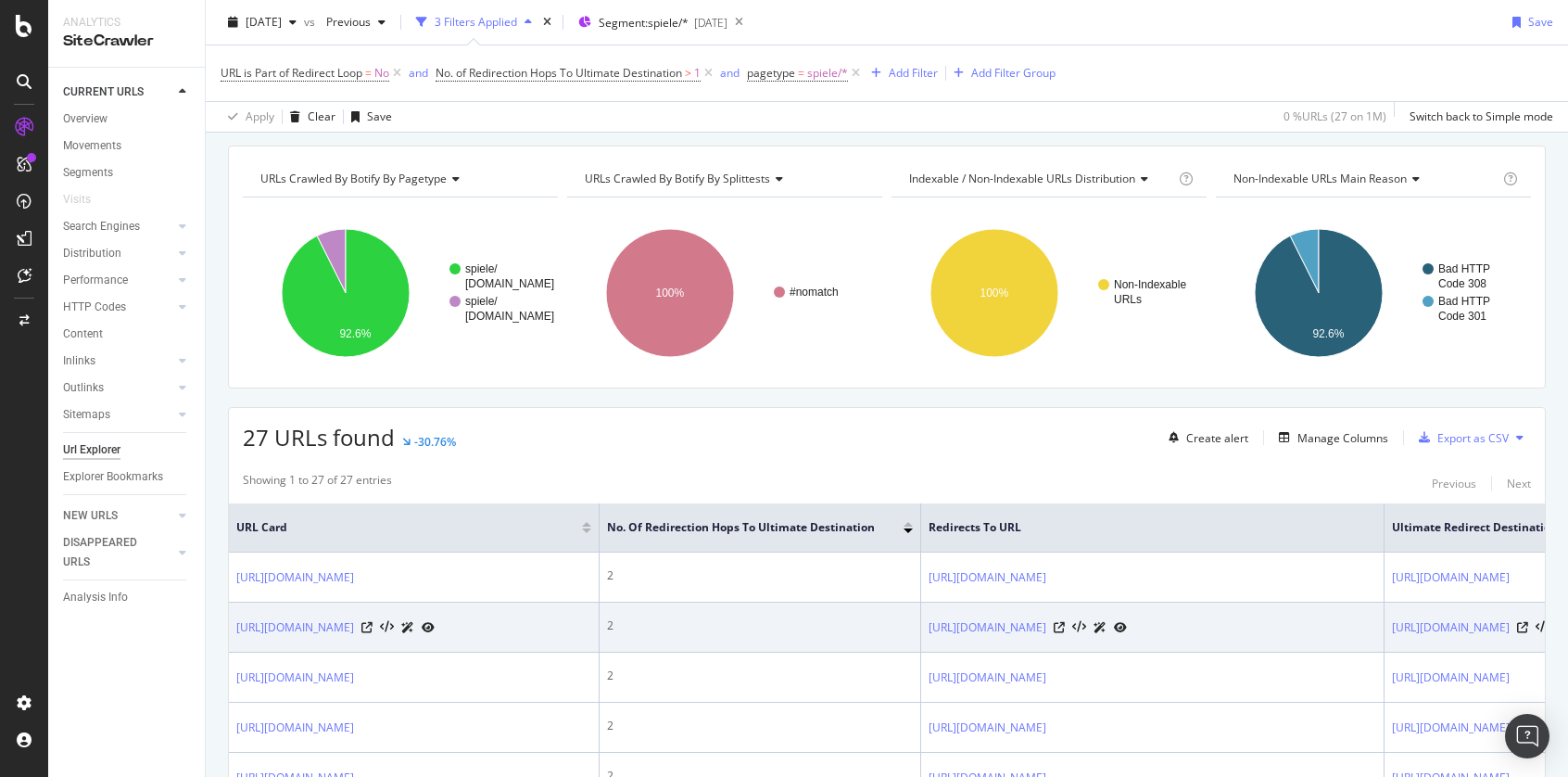
scroll to position [55, 0]
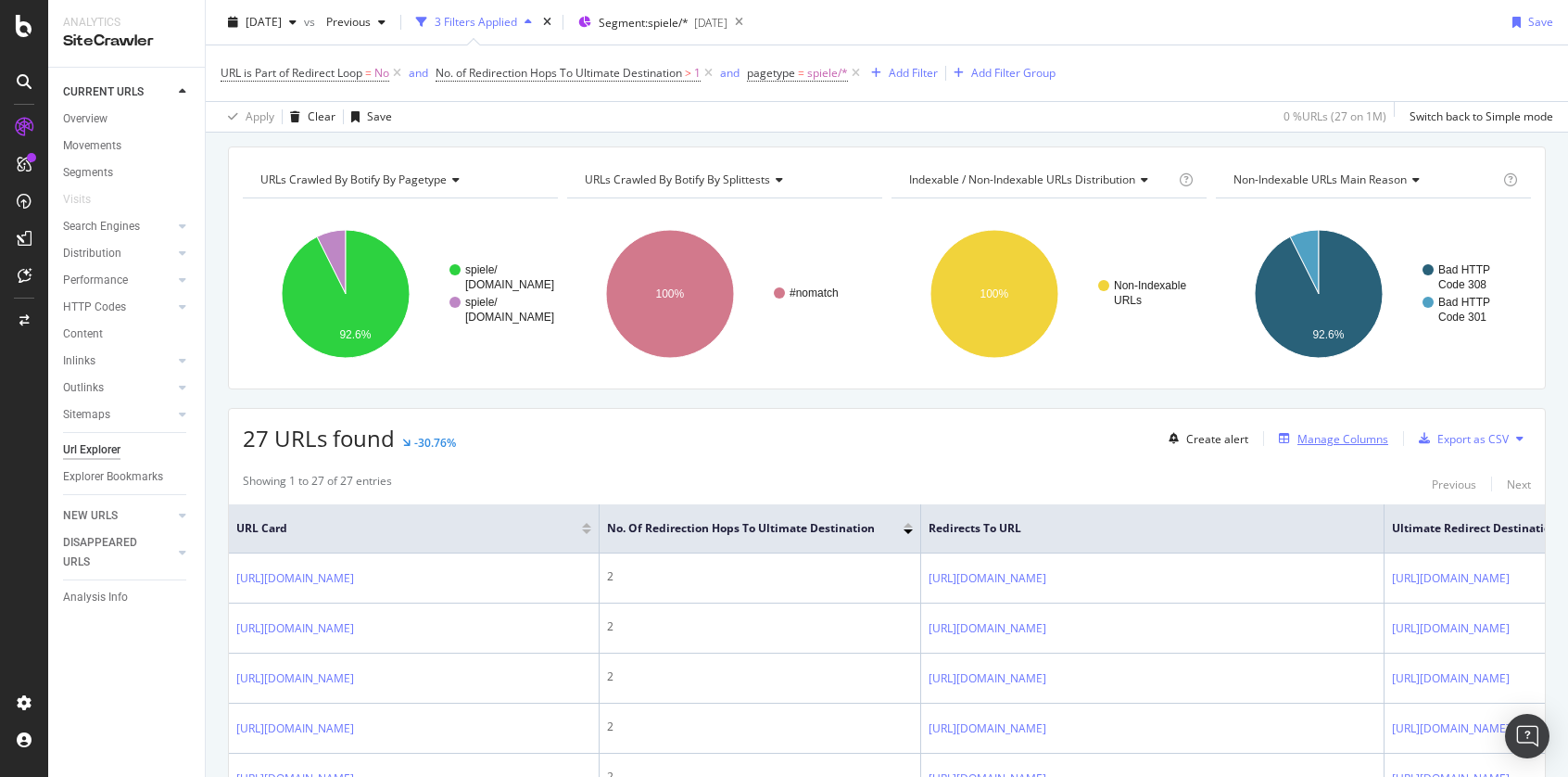
click at [1335, 431] on div "Manage Columns" at bounding box center [1343, 439] width 91 height 16
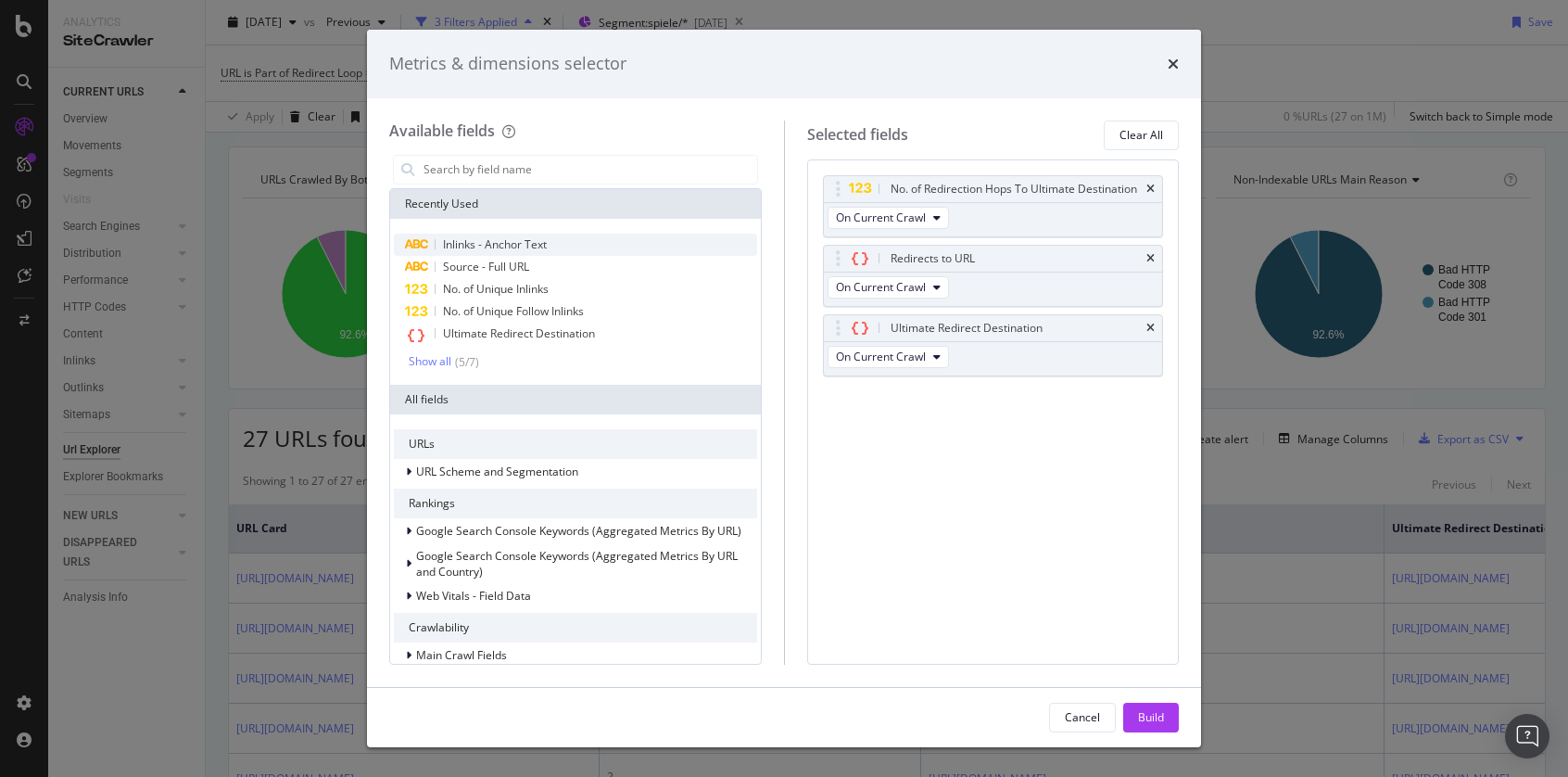
click at [577, 241] on div "Inlinks - Anchor Text" at bounding box center [575, 245] width 363 height 23
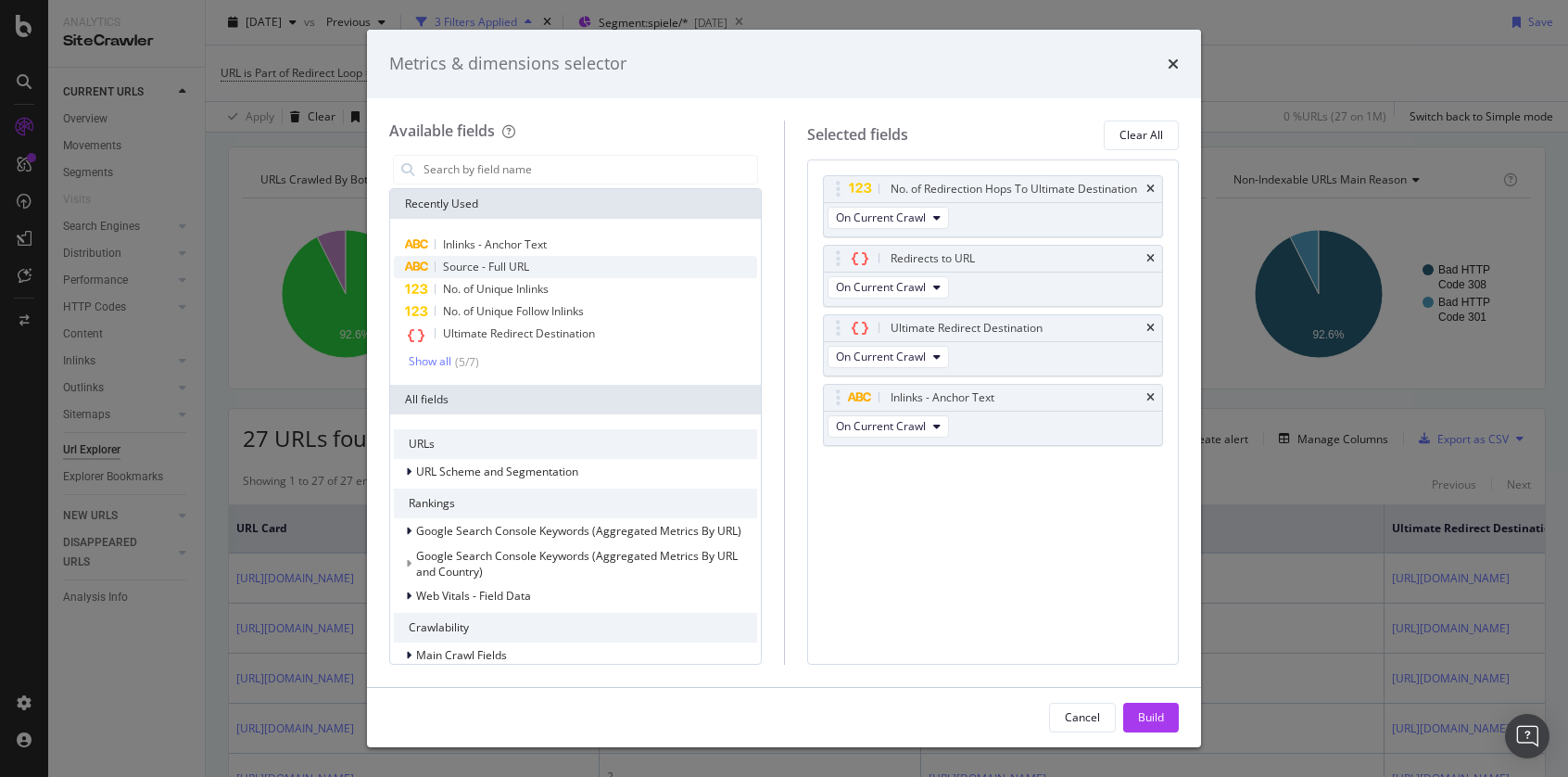
click at [564, 264] on div "Source - Full URL" at bounding box center [575, 266] width 363 height 23
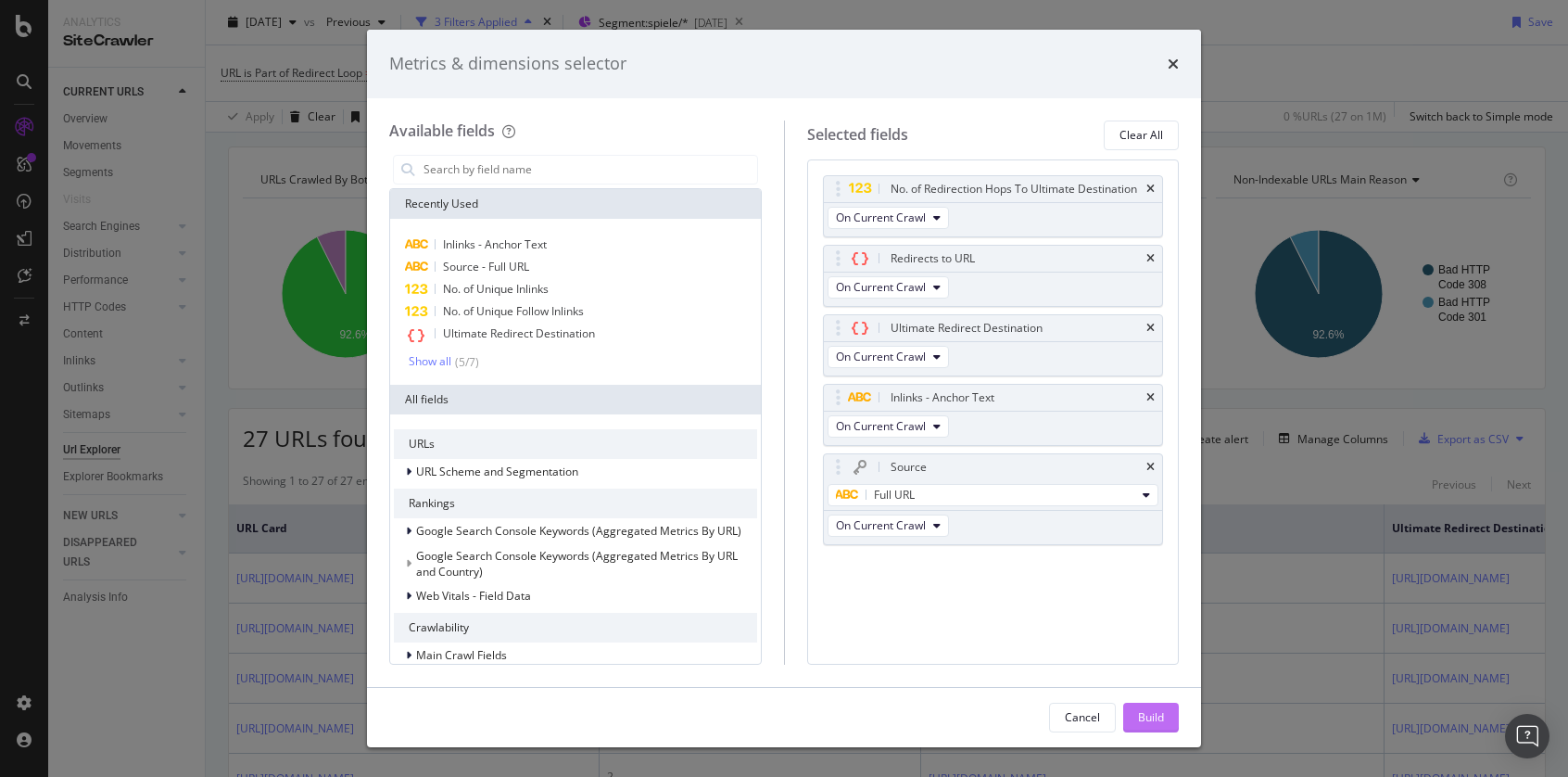
click at [1162, 719] on div "Build" at bounding box center [1151, 717] width 26 height 16
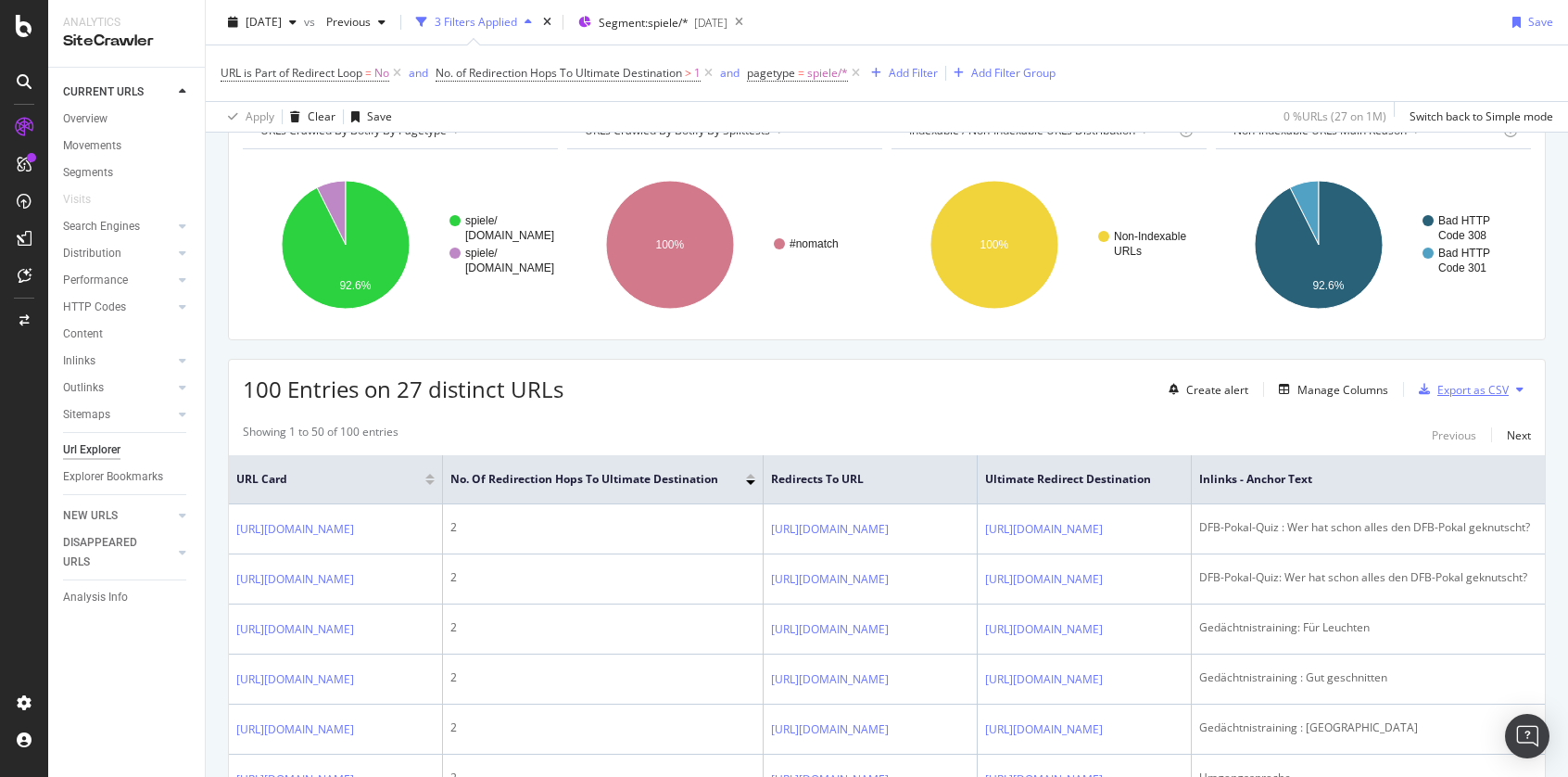
click at [1456, 386] on div "Export as CSV" at bounding box center [1473, 389] width 71 height 16
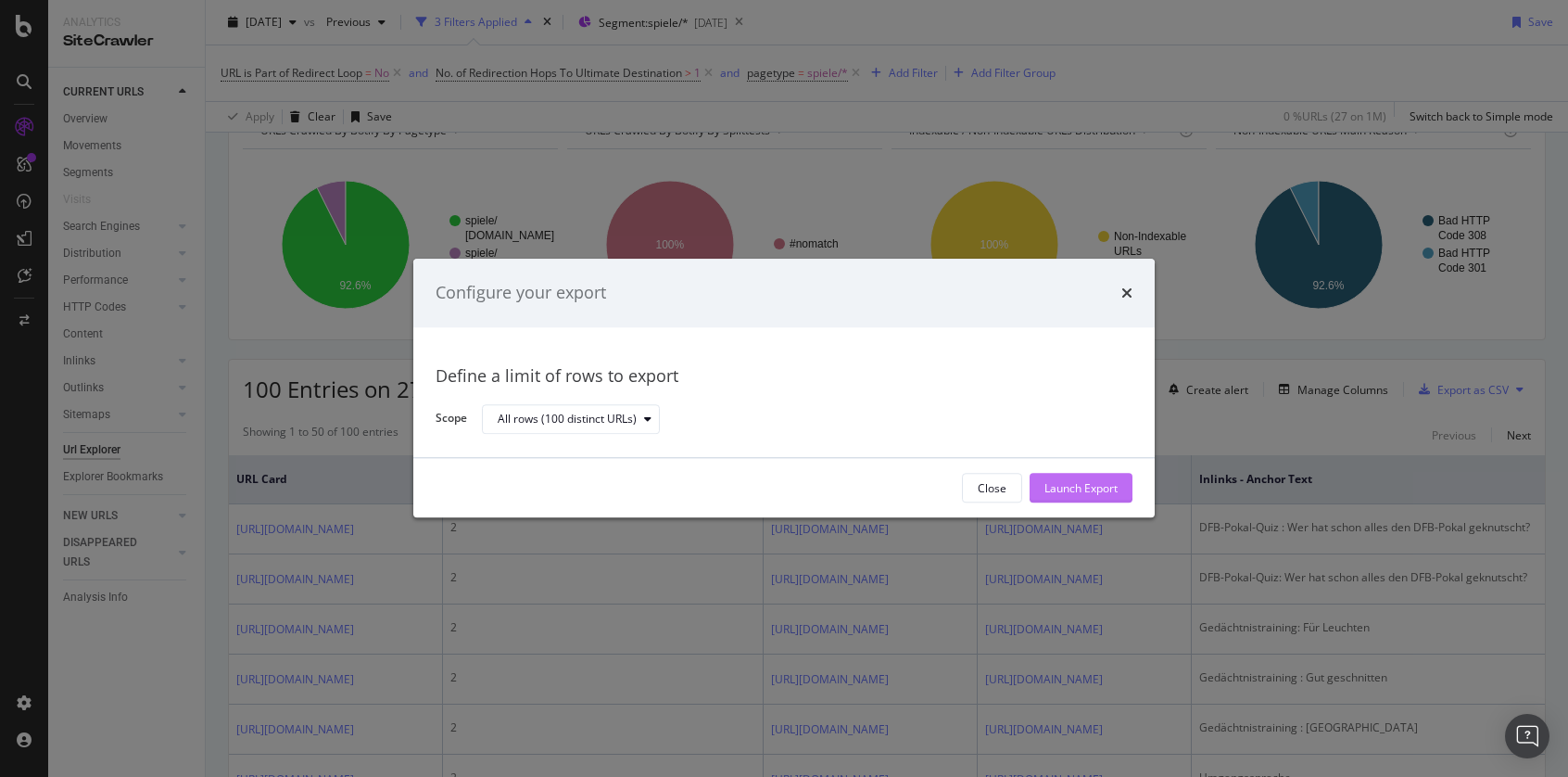
click at [1104, 495] on div "Launch Export" at bounding box center [1081, 488] width 73 height 16
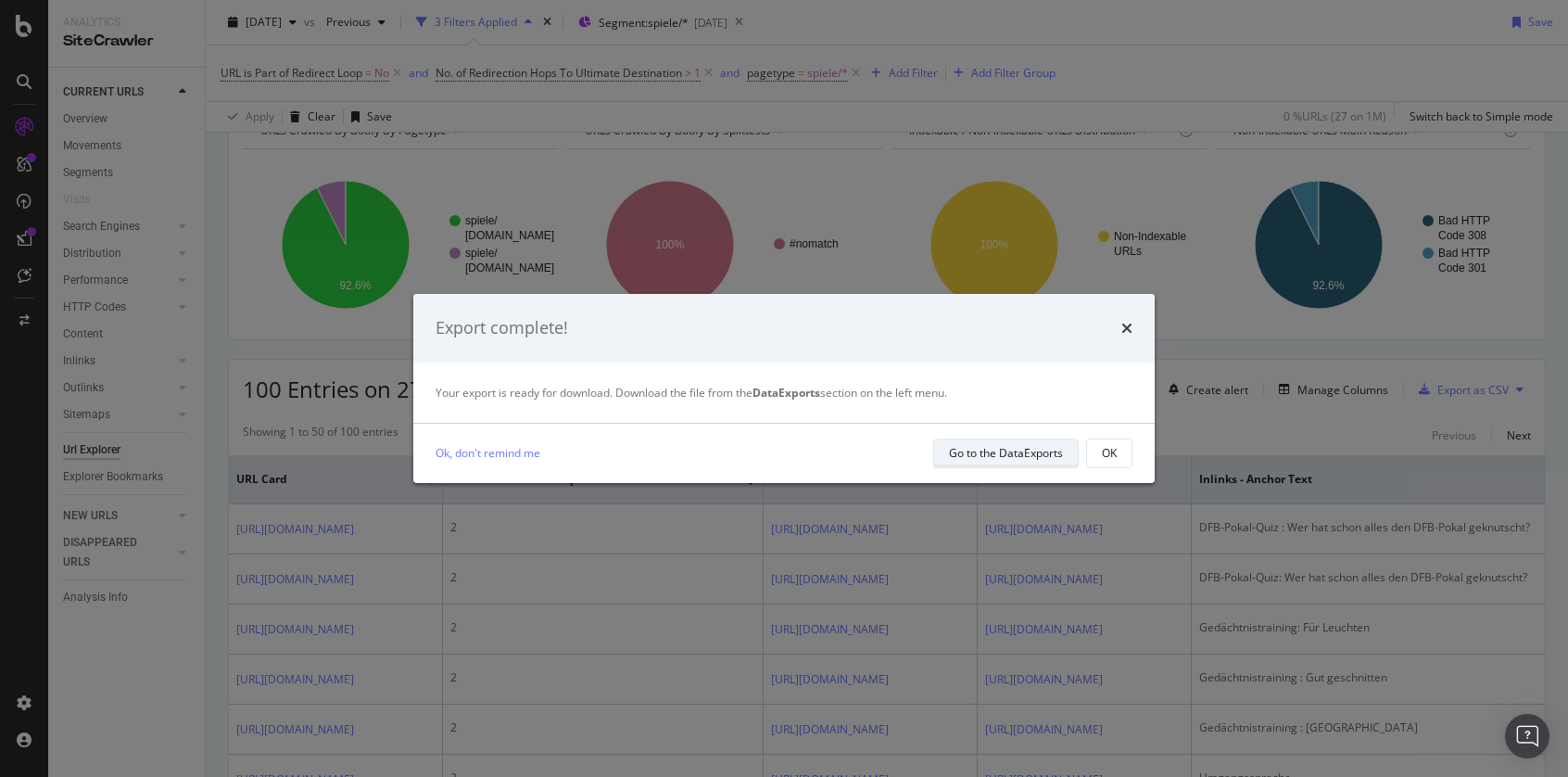
click at [1033, 456] on div "Go to the DataExports" at bounding box center [1007, 453] width 114 height 16
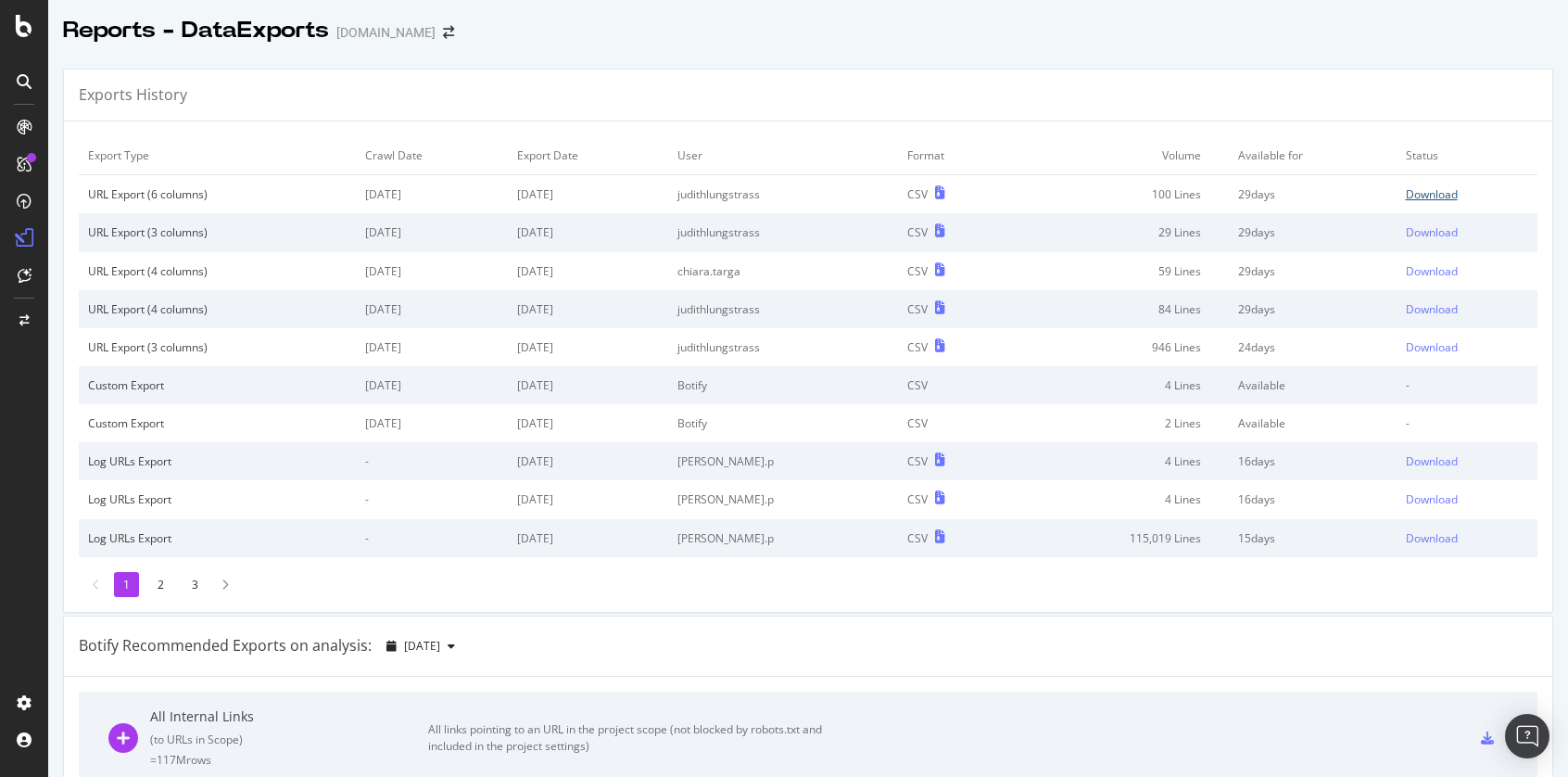
click at [1417, 191] on div "Download" at bounding box center [1432, 194] width 52 height 16
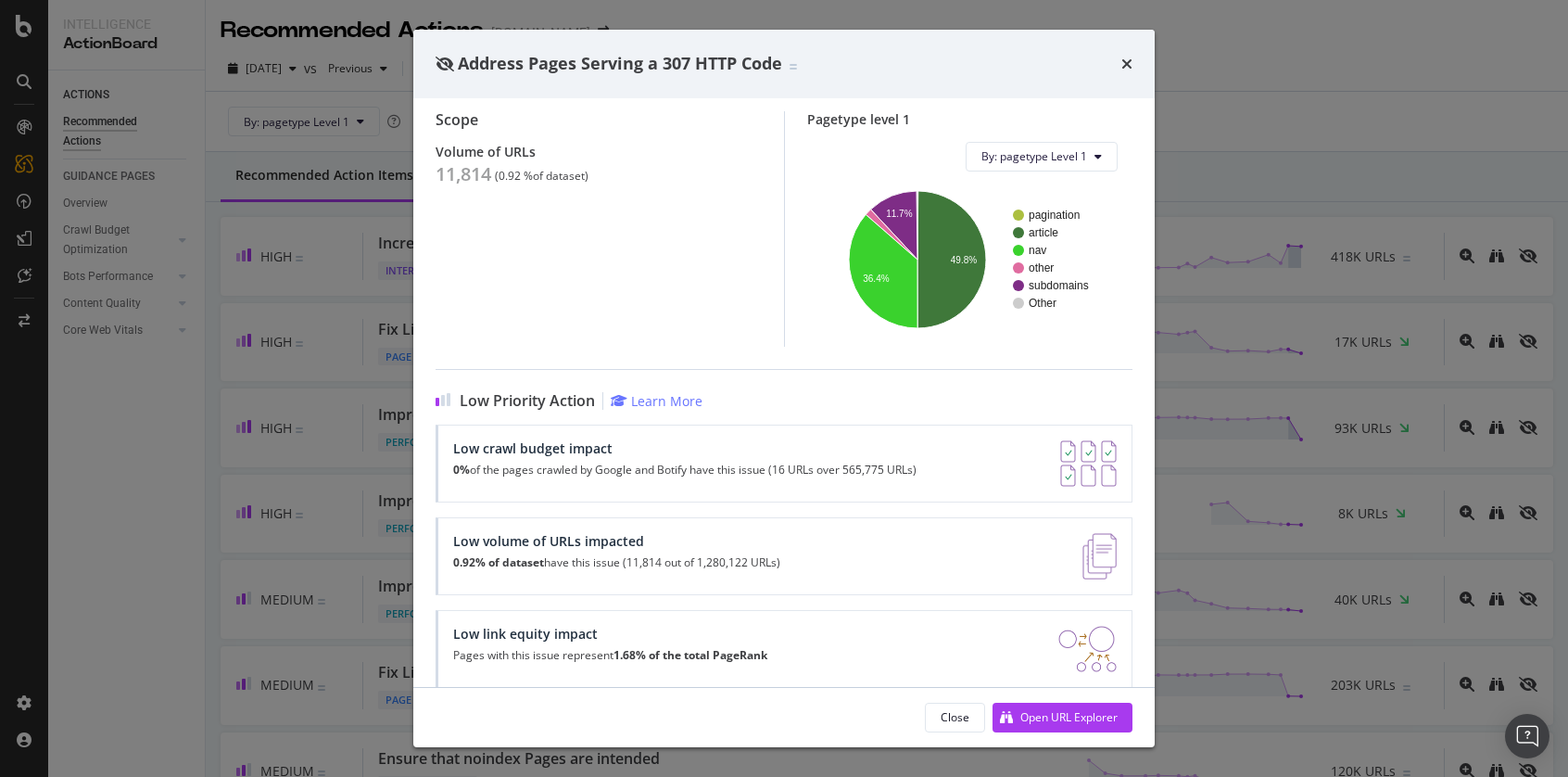
scroll to position [169, 0]
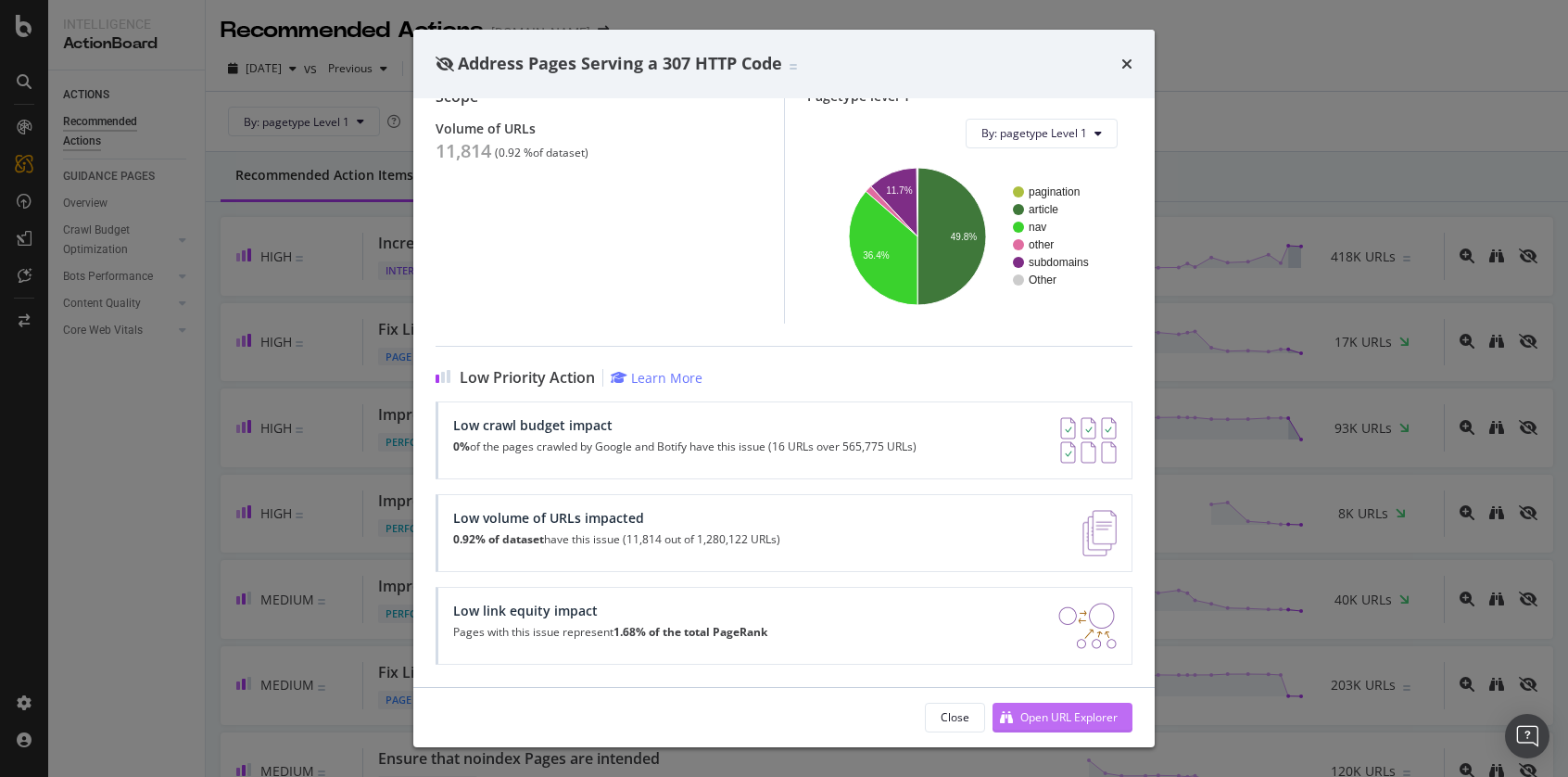
click at [1086, 726] on div "Open URL Explorer" at bounding box center [1055, 717] width 125 height 28
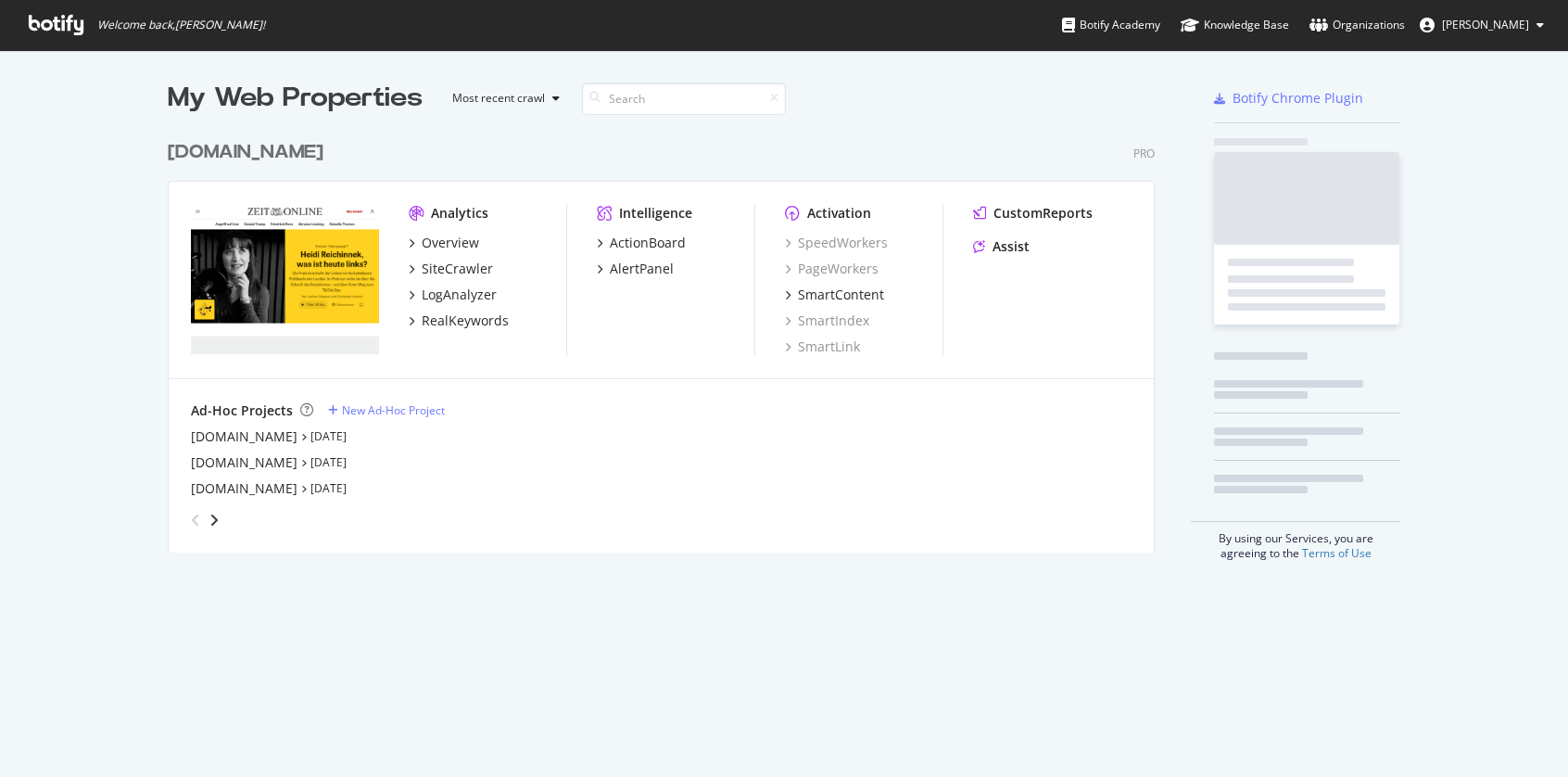
scroll to position [422, 988]
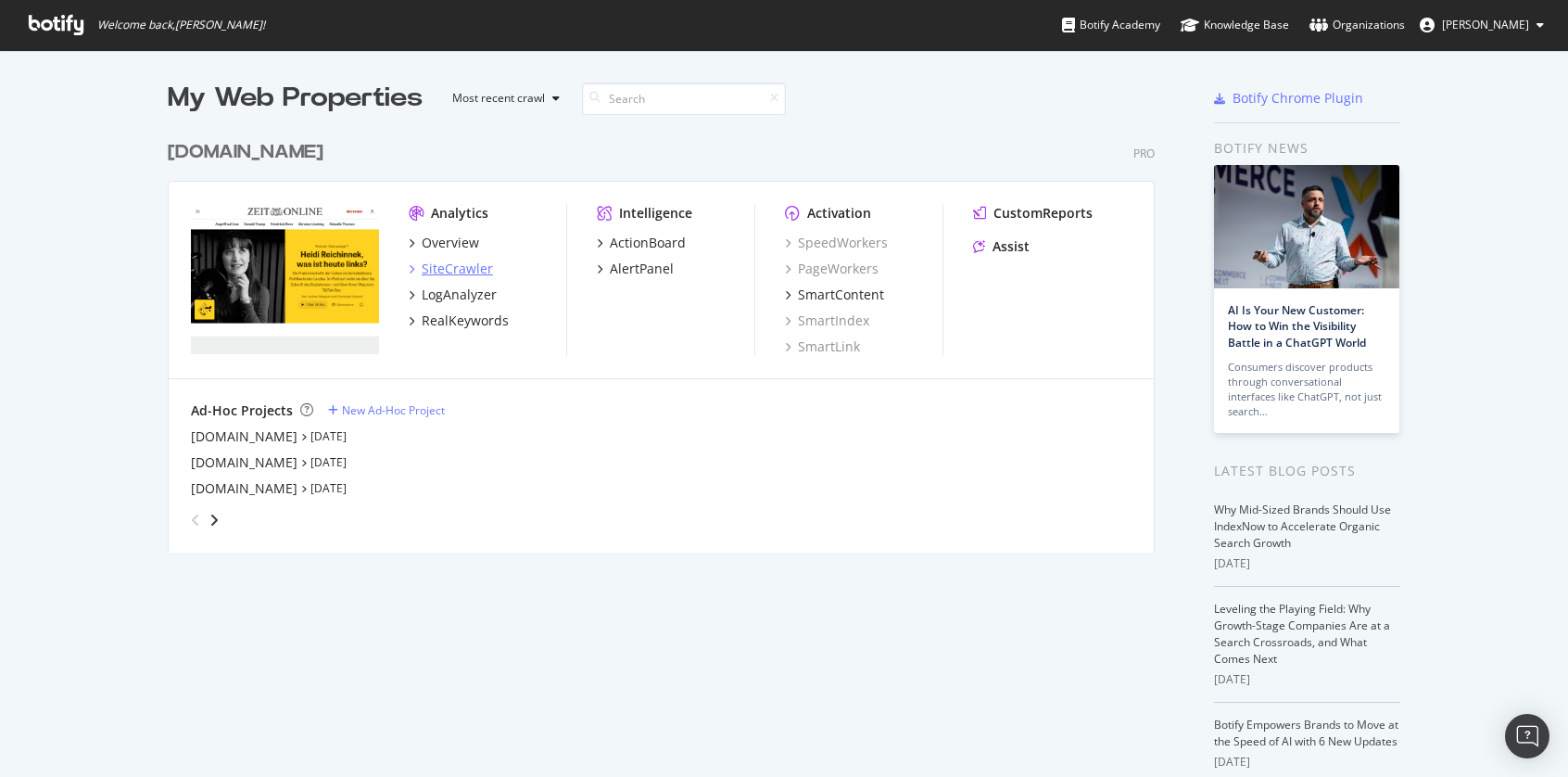
click at [455, 270] on div "SiteCrawler" at bounding box center [458, 268] width 71 height 19
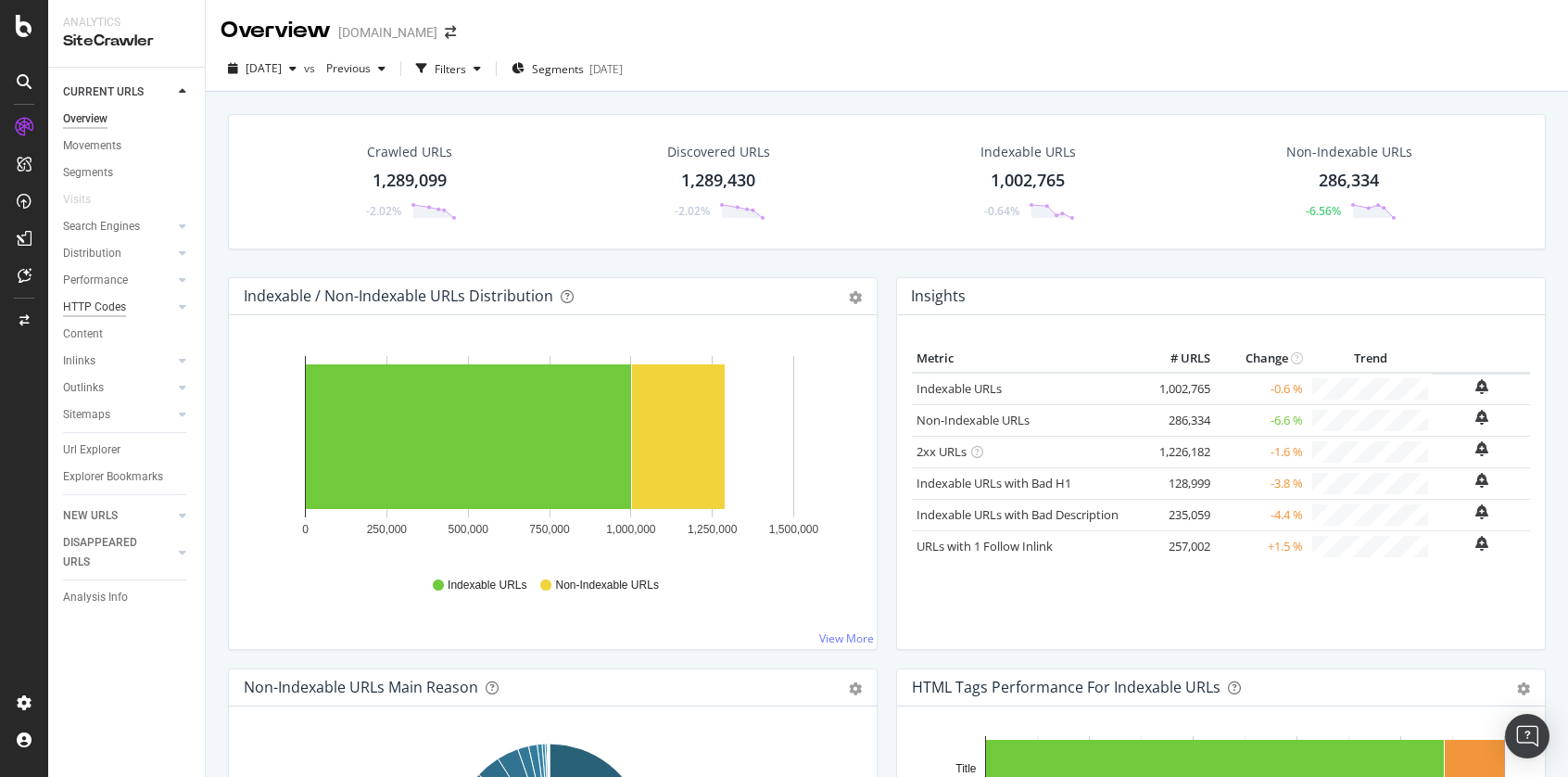
click at [107, 305] on div "HTTP Codes" at bounding box center [95, 308] width 63 height 20
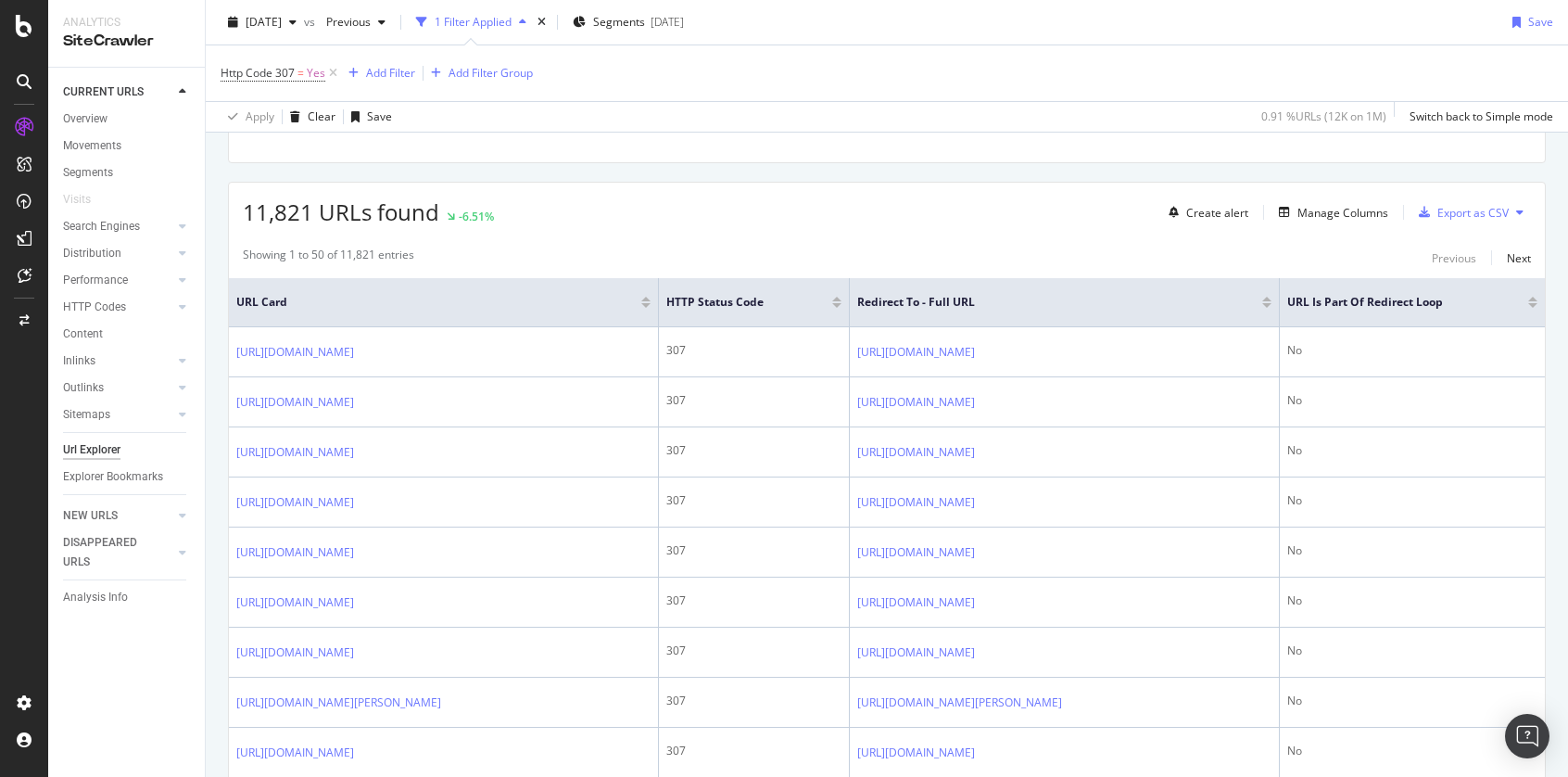
scroll to position [288, 0]
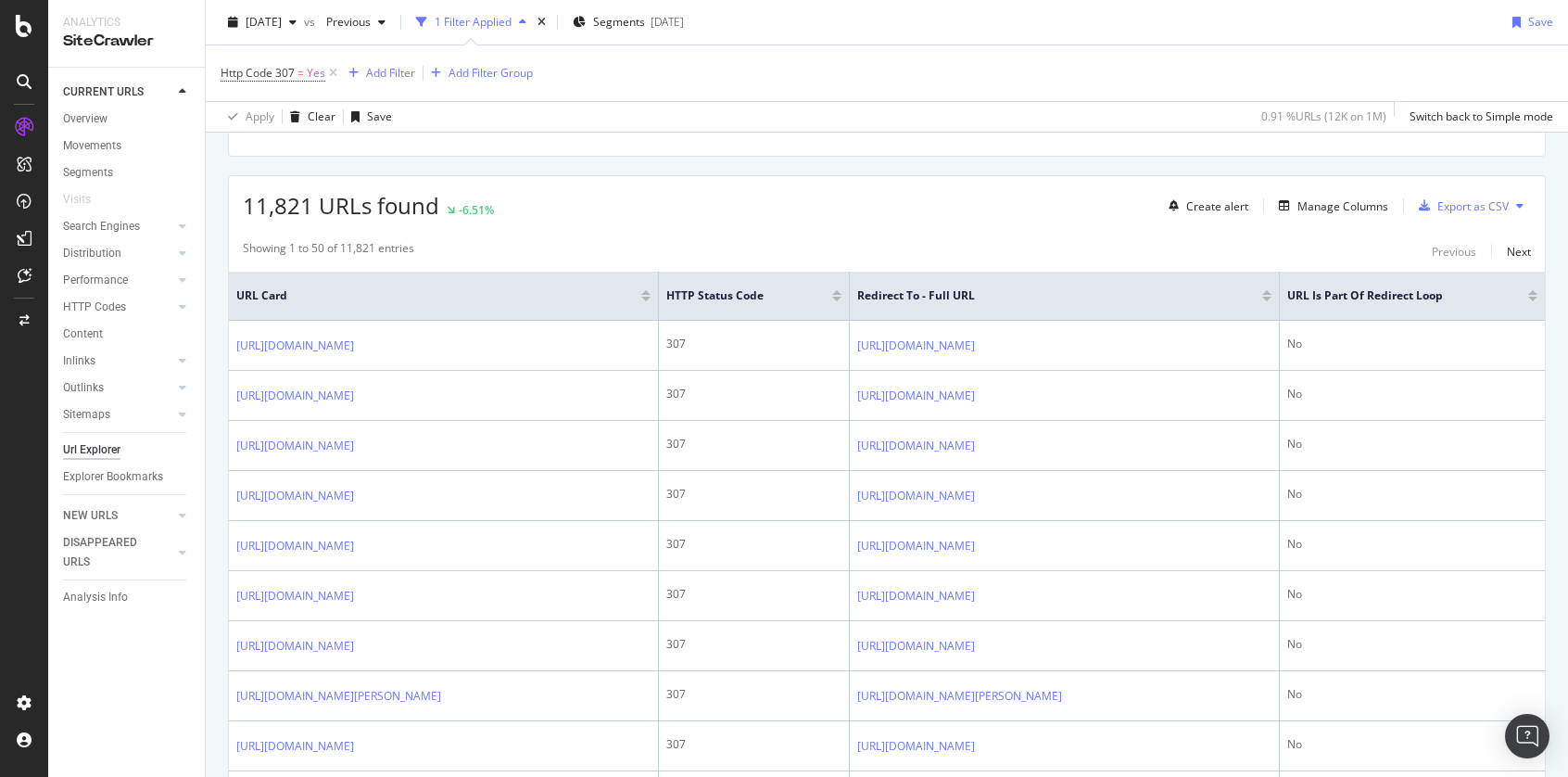
click at [136, 42] on div "SiteCrawler" at bounding box center [126, 41] width 127 height 22
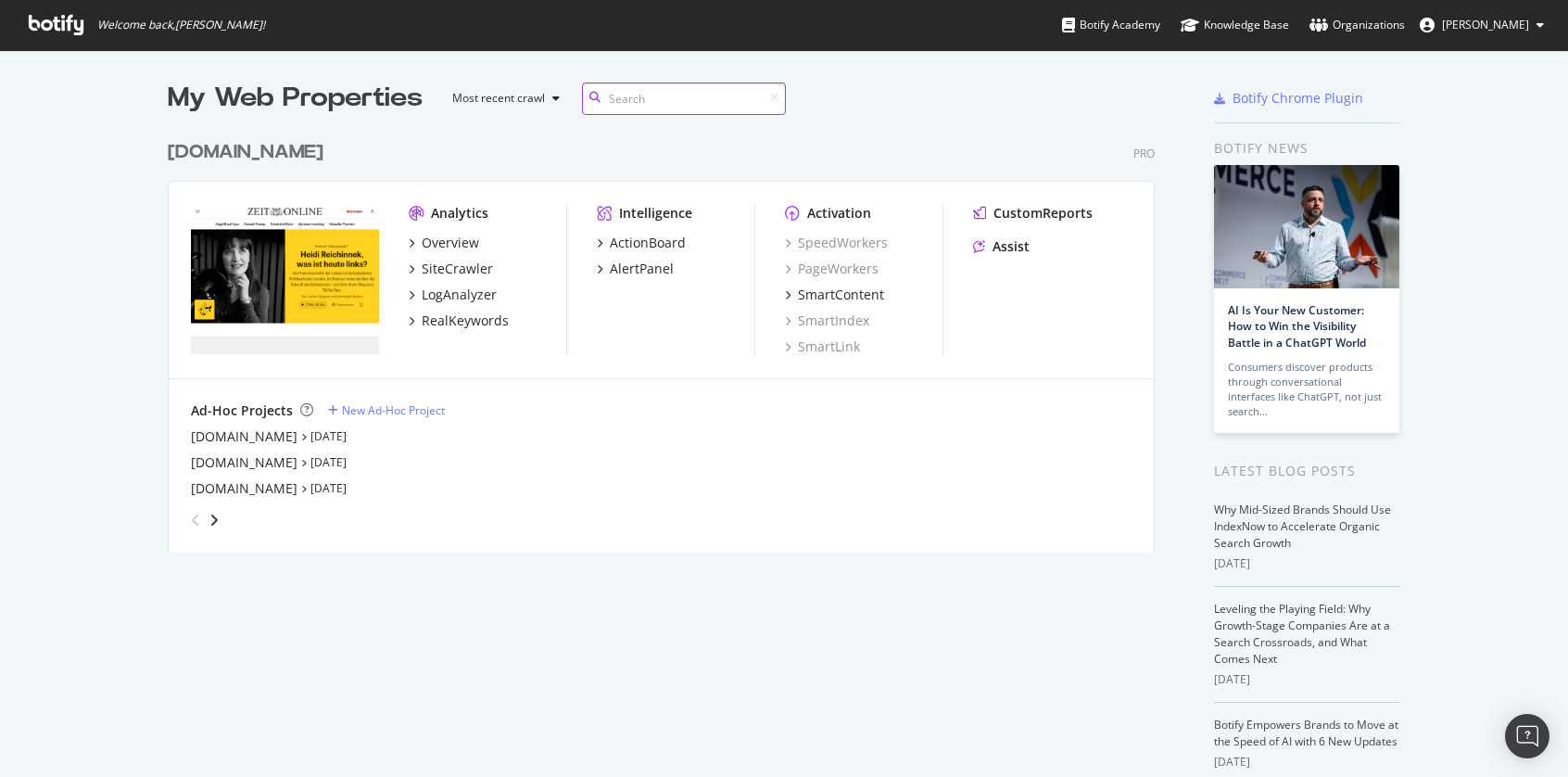
scroll to position [422, 988]
click at [464, 270] on div "SiteCrawler" at bounding box center [458, 268] width 71 height 19
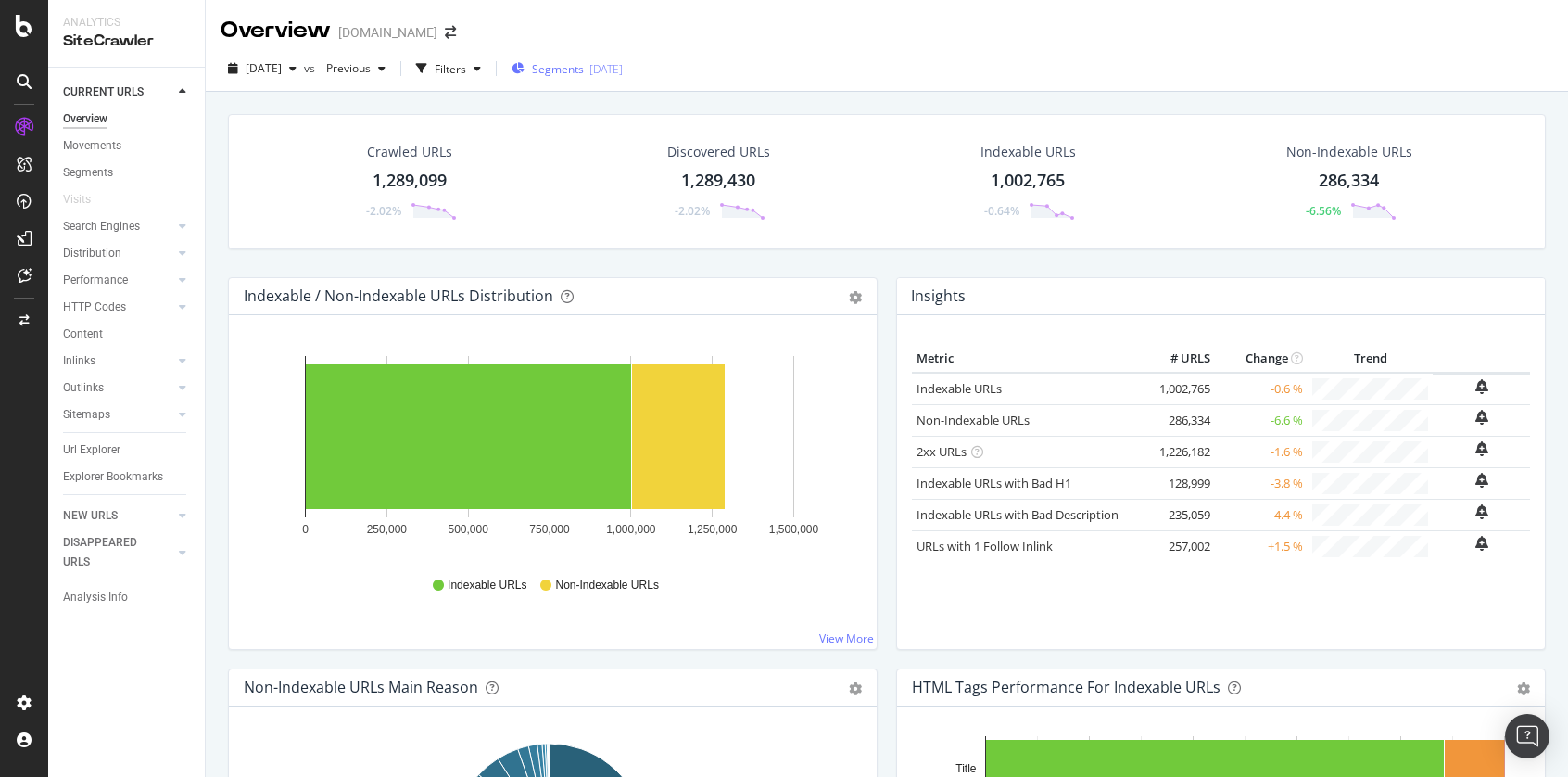
click at [584, 73] on span "Segments" at bounding box center [558, 69] width 52 height 16
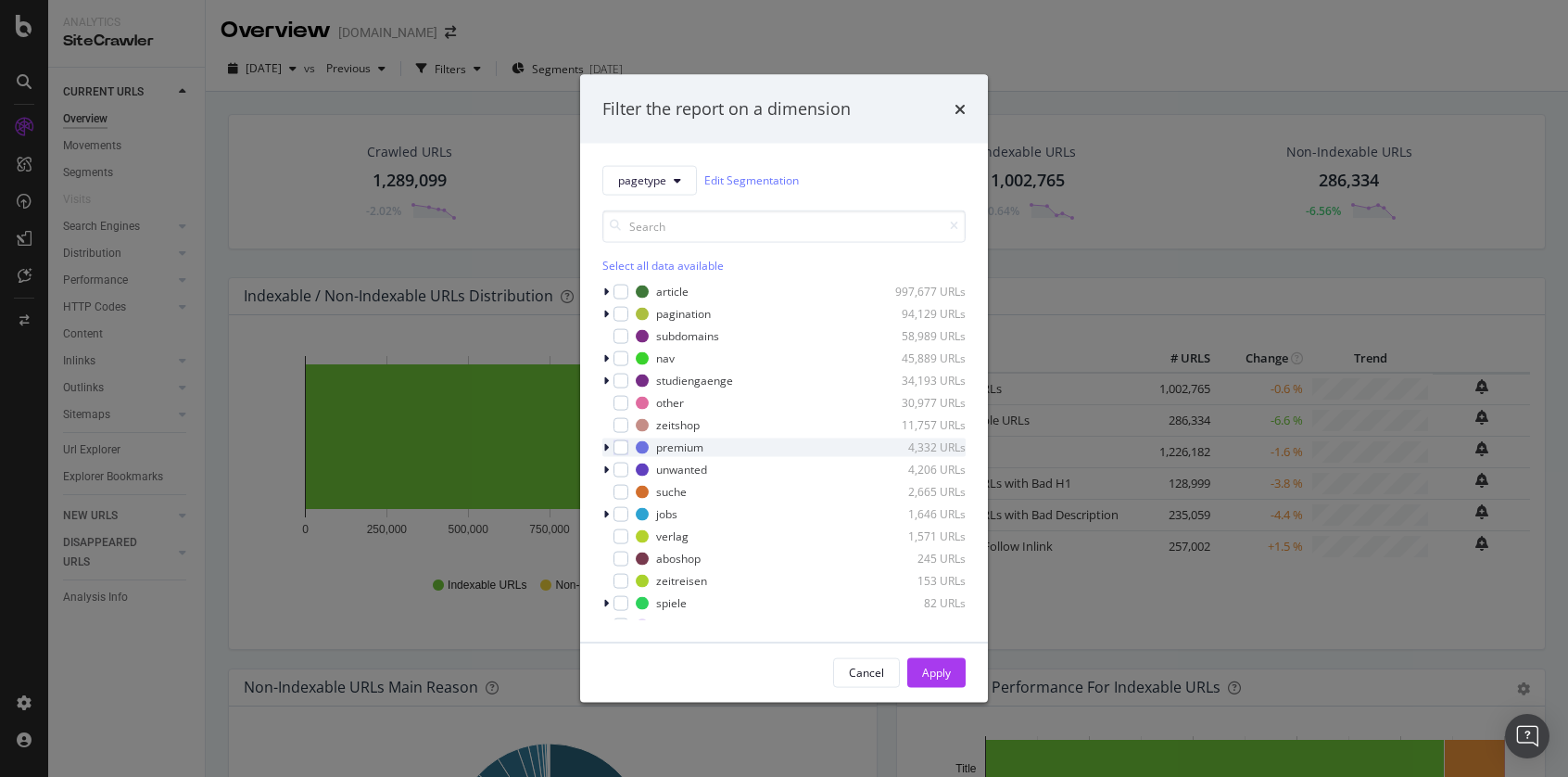
drag, startPoint x: 622, startPoint y: 444, endPoint x: 630, endPoint y: 450, distance: 10.0
click at [622, 444] on div "modal" at bounding box center [620, 447] width 15 height 15
click at [930, 661] on div "Apply" at bounding box center [936, 671] width 29 height 28
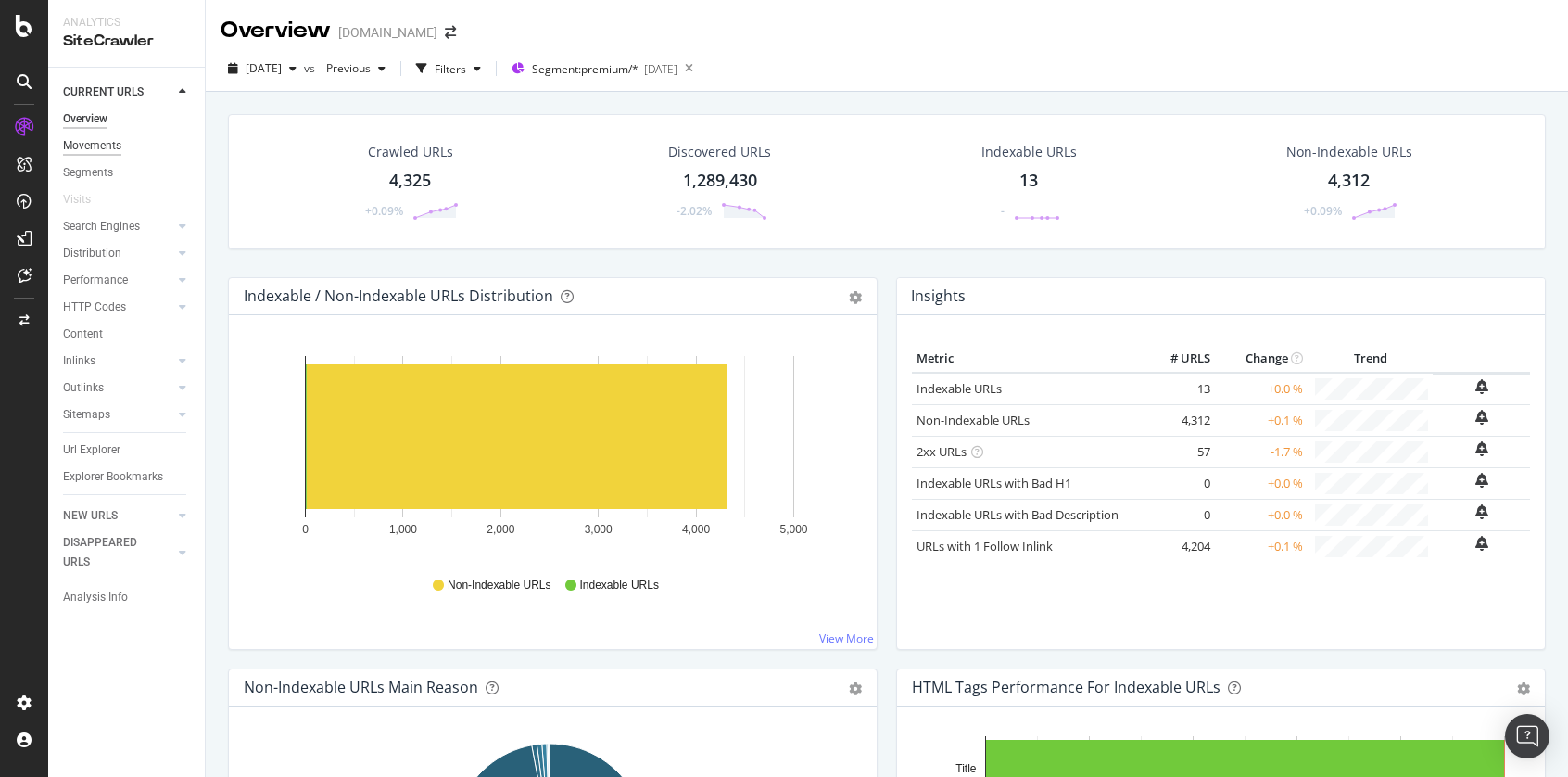
click at [92, 146] on div "Movements" at bounding box center [92, 146] width 58 height 20
